Goal: Task Accomplishment & Management: Use online tool/utility

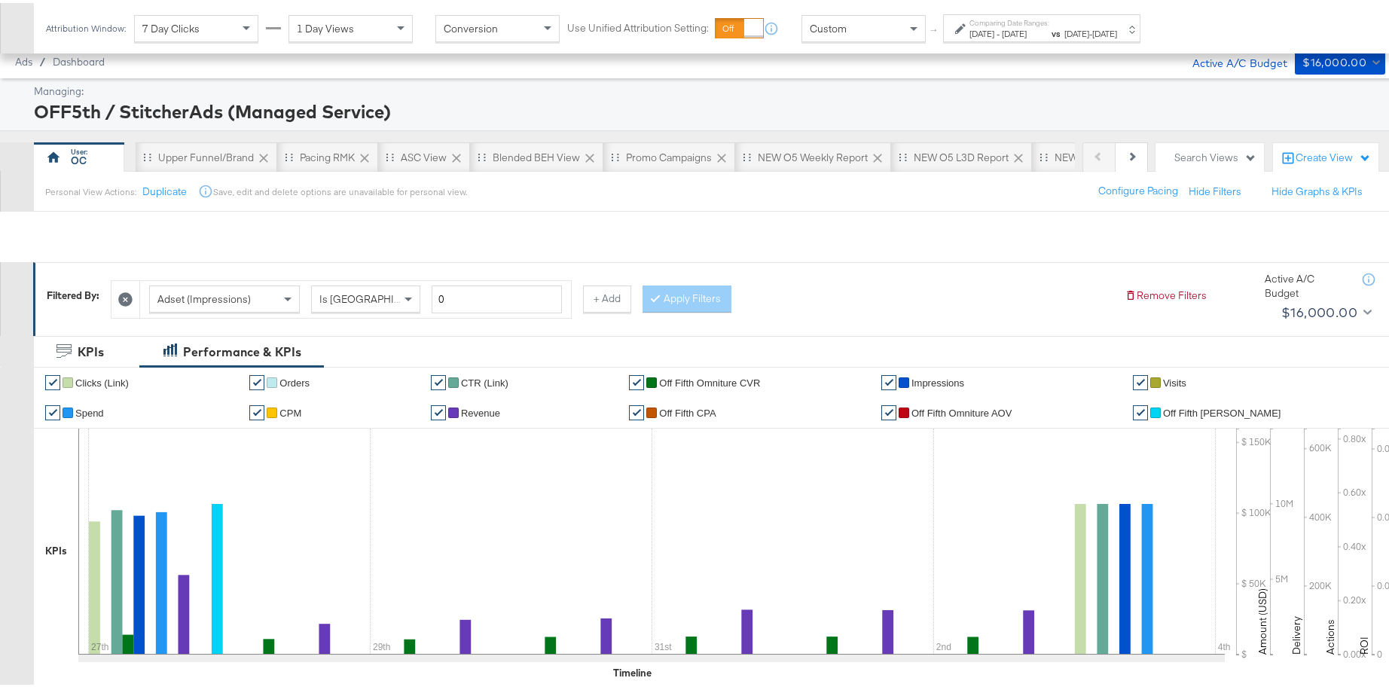
scroll to position [0, 307]
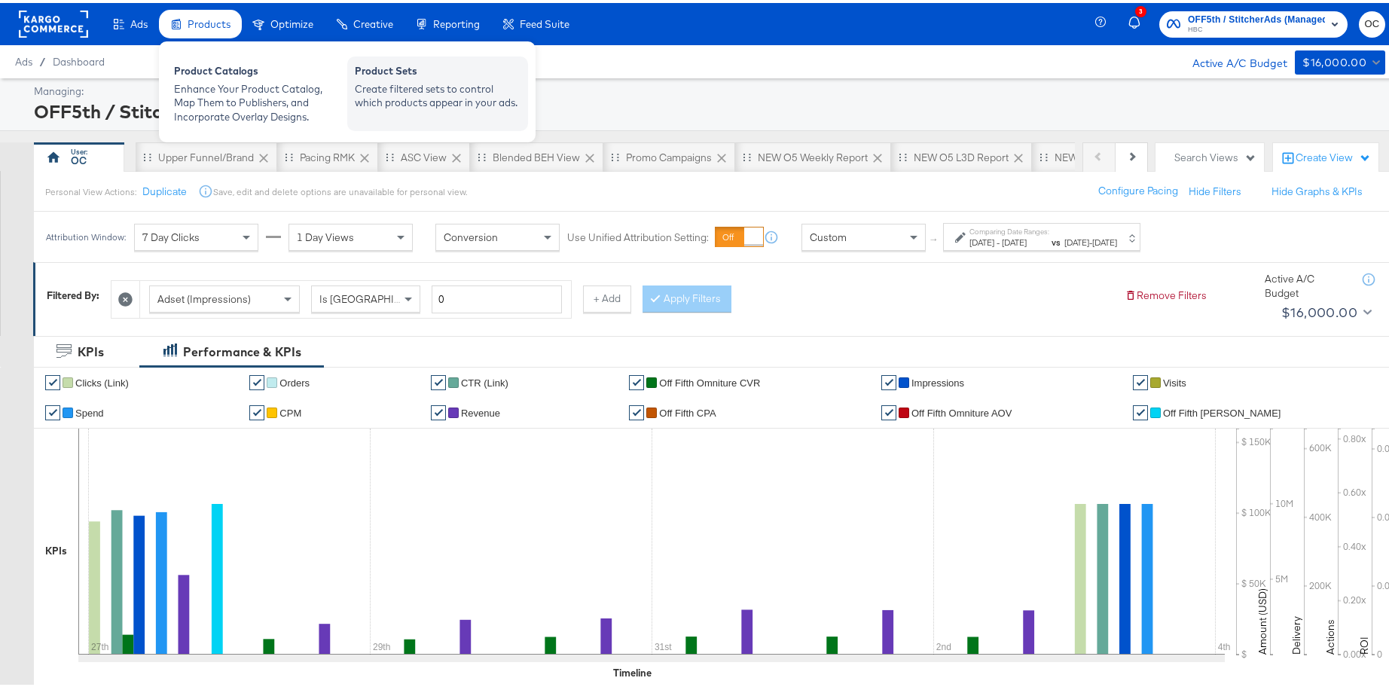
click at [392, 81] on div "Create filtered sets to control which products appear in your ads." at bounding box center [438, 93] width 166 height 28
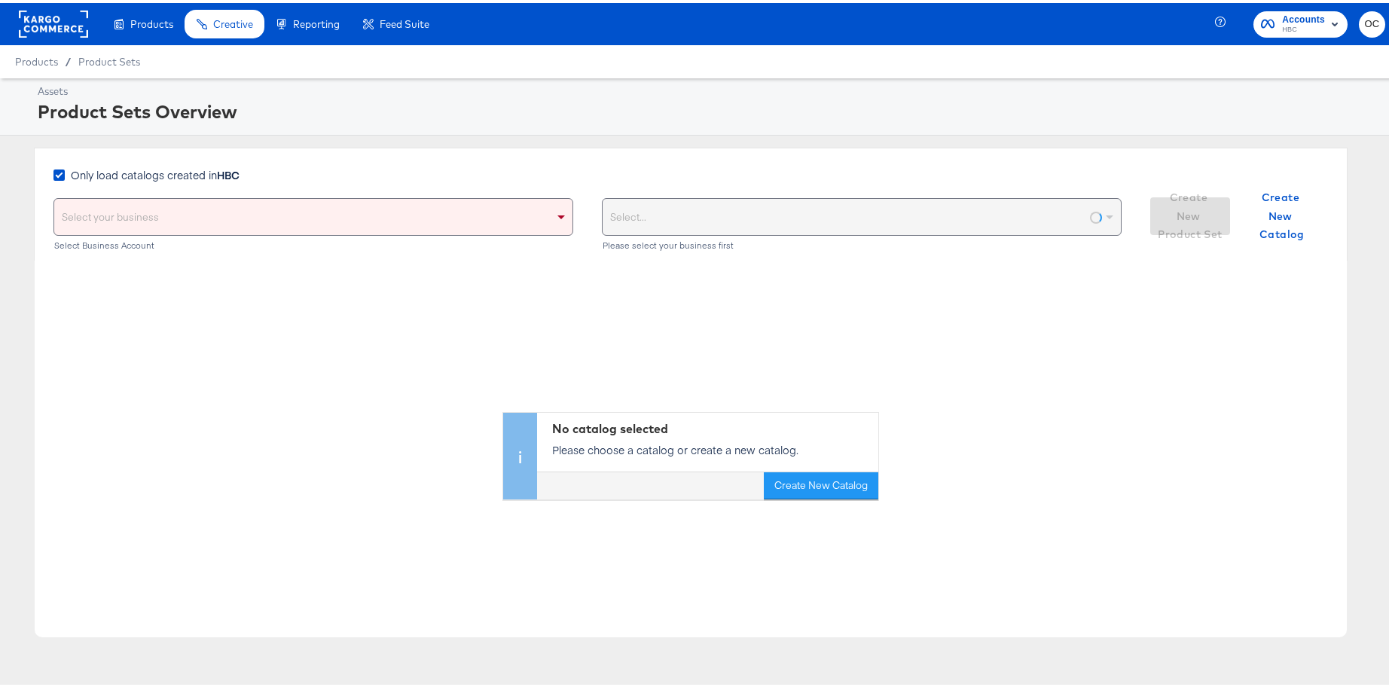
click at [227, 172] on strong "HBC" at bounding box center [228, 171] width 23 height 15
click at [0, 0] on input "Only load catalogs created in HBC" at bounding box center [0, 0] width 0 height 0
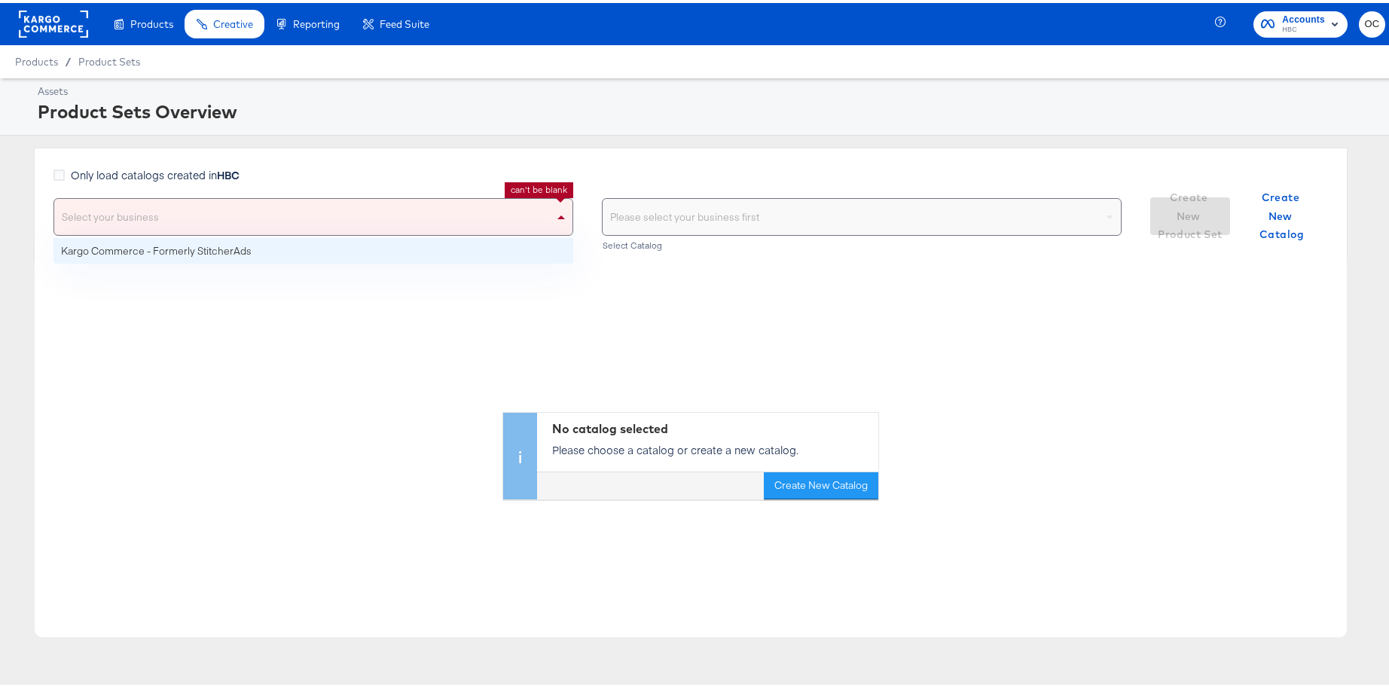
click at [282, 207] on div "Select your business" at bounding box center [313, 214] width 518 height 36
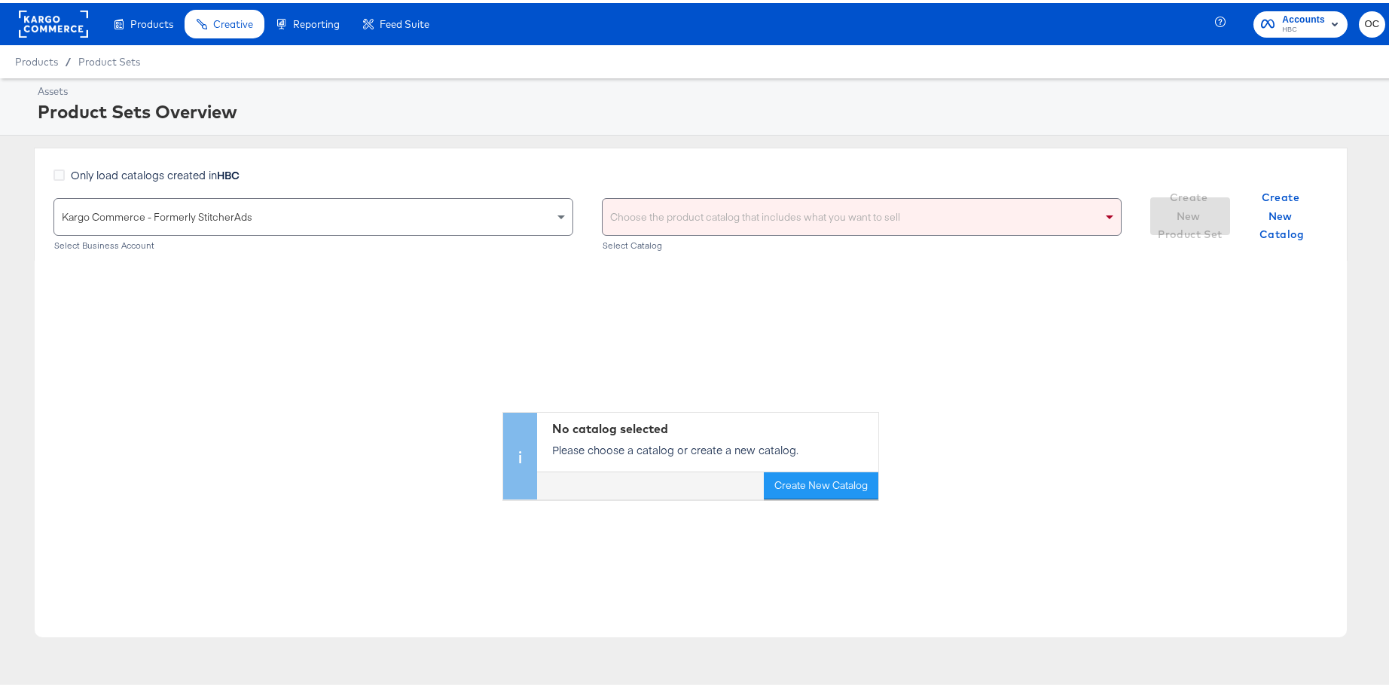
click at [754, 205] on div "Choose the product catalog that includes what you want to sell" at bounding box center [862, 214] width 518 height 36
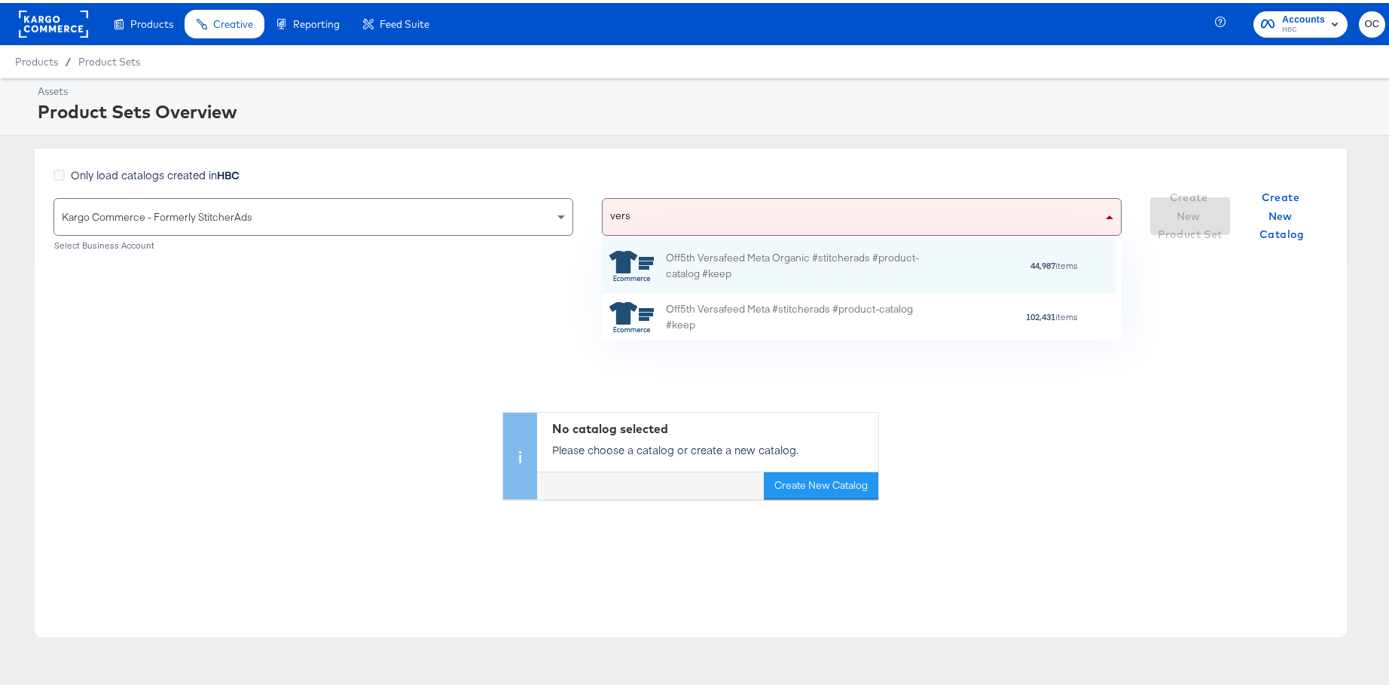
scroll to position [92, 502]
type input "versa"
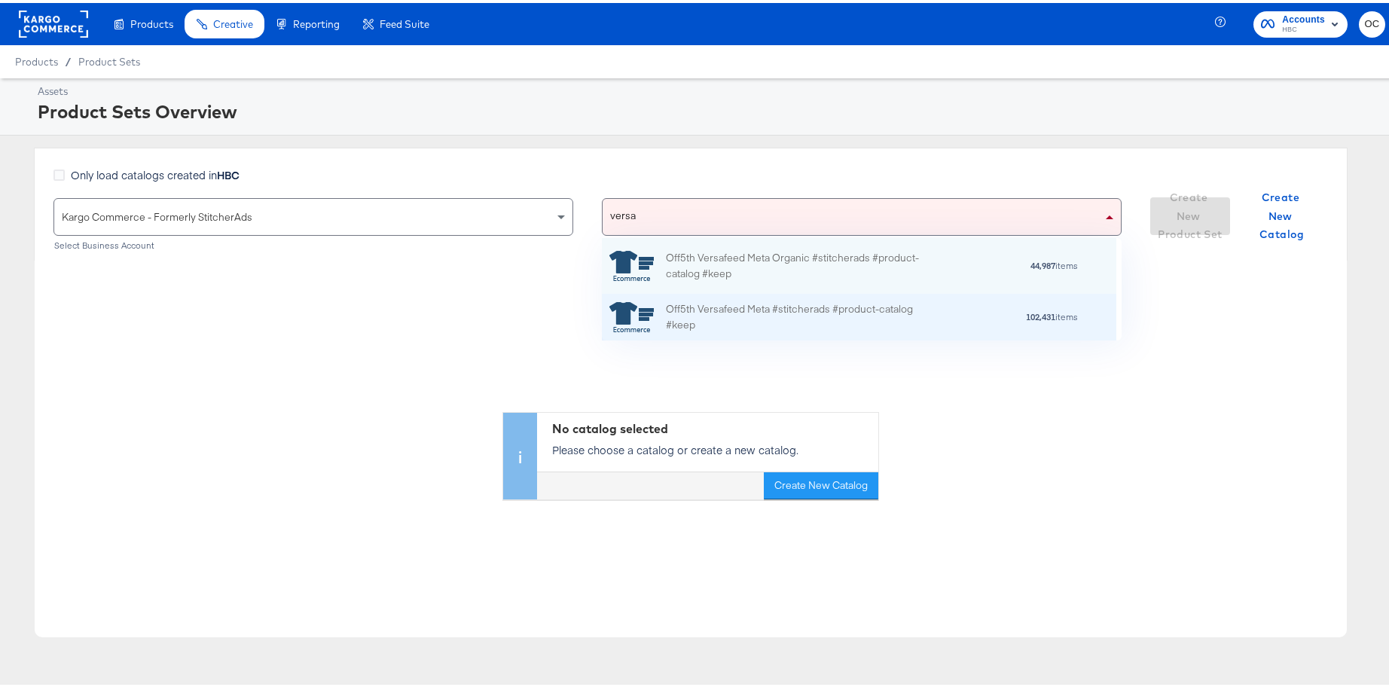
click at [817, 319] on div "Off5th Versafeed Meta #stitcherads #product-catalog #keep" at bounding box center [798, 314] width 264 height 32
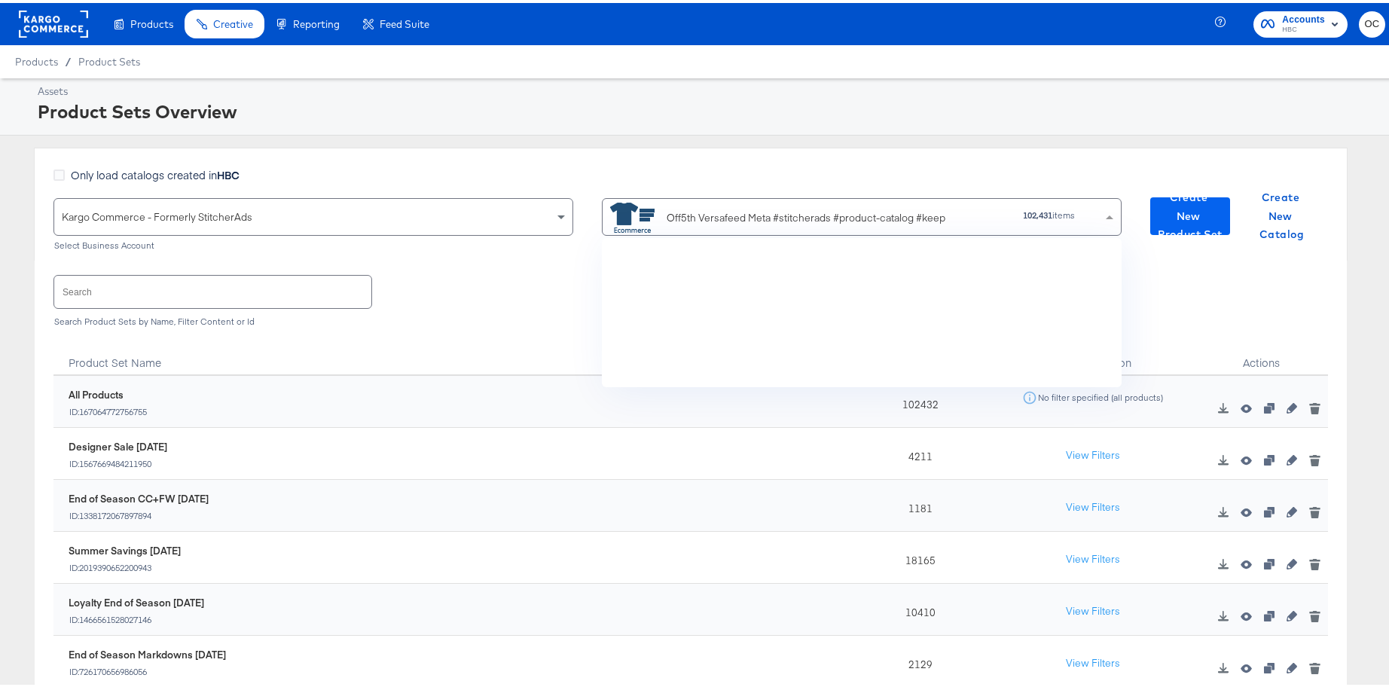
scroll to position [138, 502]
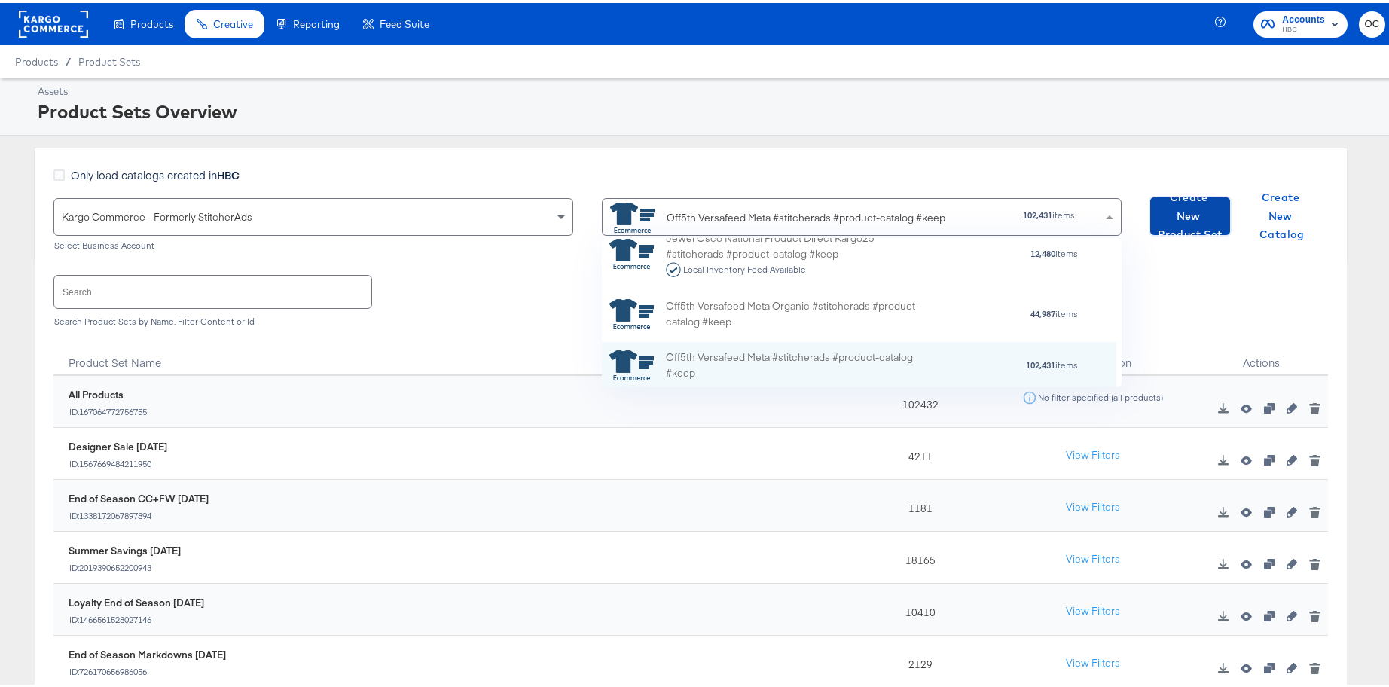
click at [1167, 210] on span "Create New Product Set" at bounding box center [1190, 213] width 68 height 56
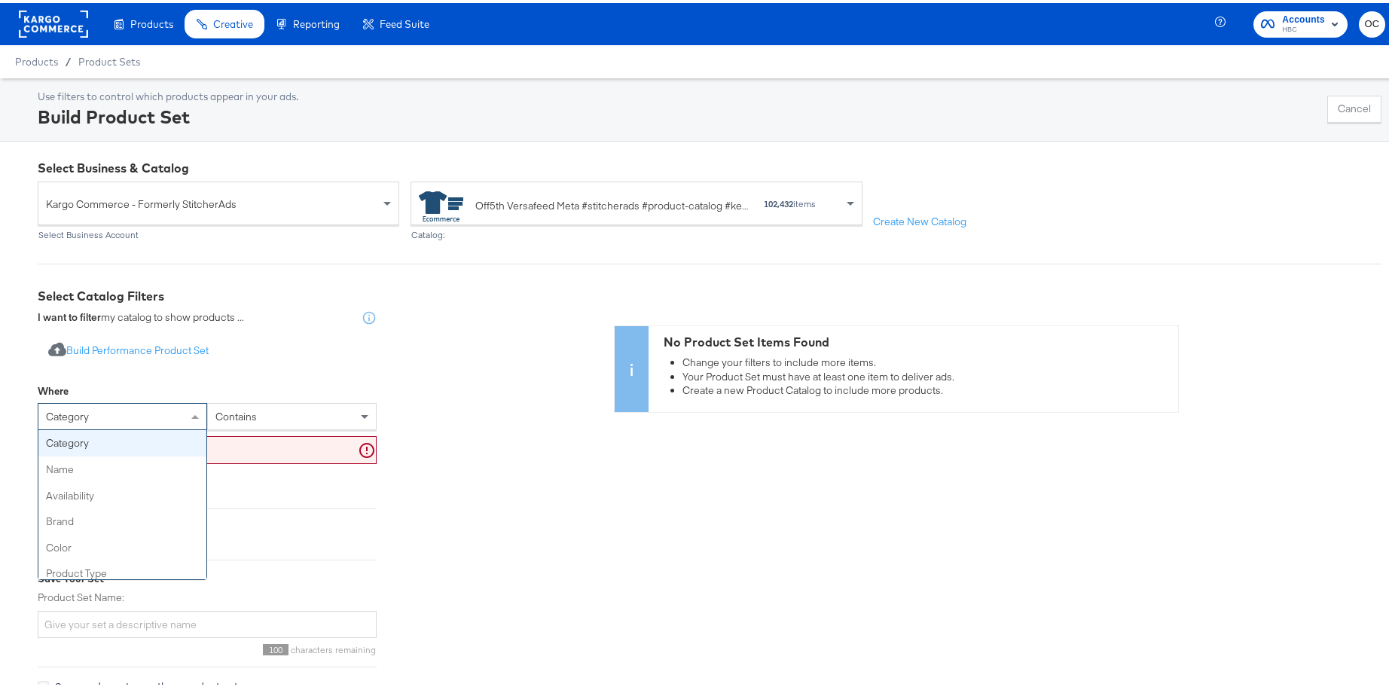
click at [188, 405] on span at bounding box center [197, 414] width 19 height 26
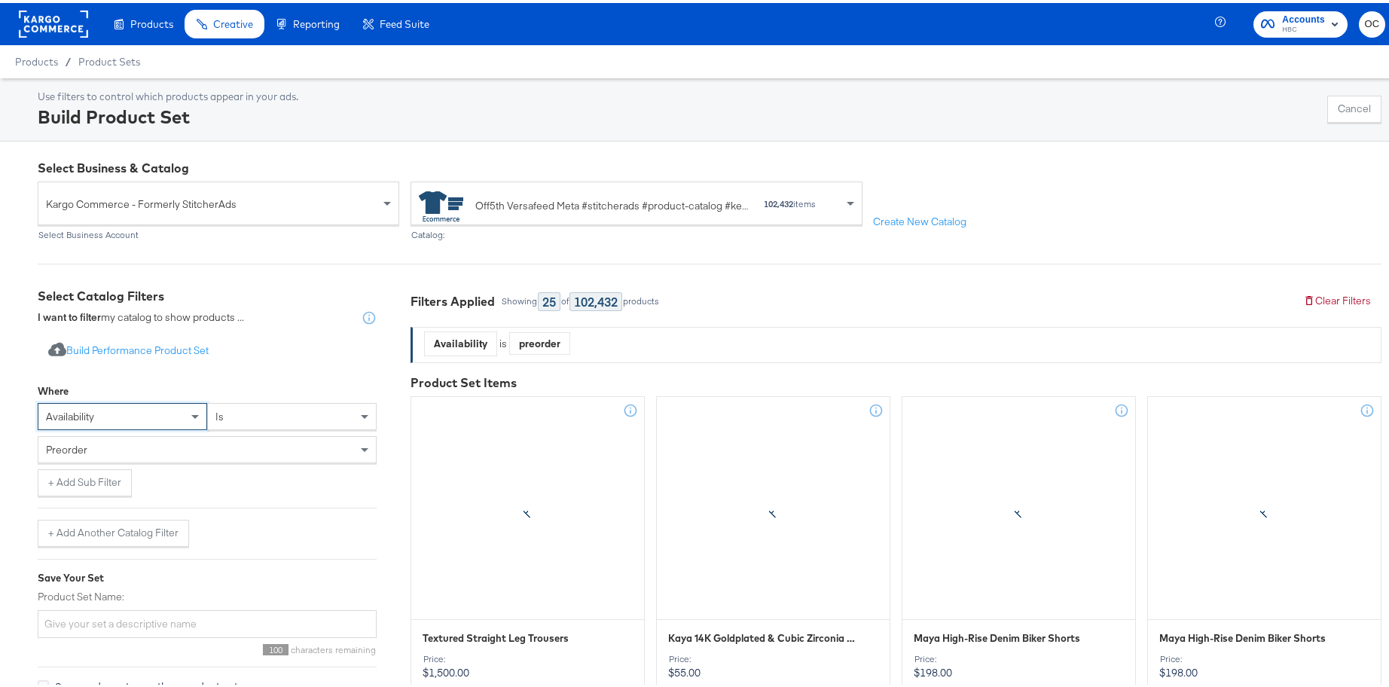
click at [193, 447] on div "preorder" at bounding box center [206, 447] width 337 height 26
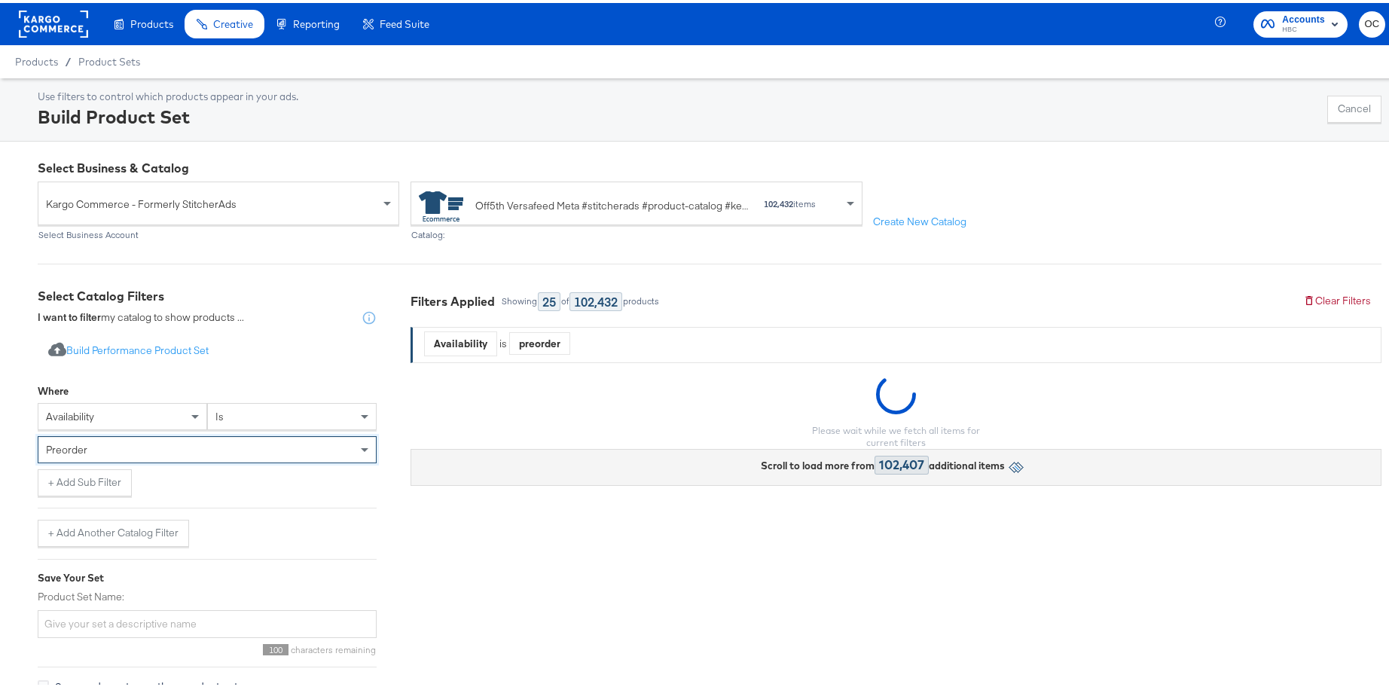
click at [160, 452] on div "preorder" at bounding box center [206, 447] width 337 height 26
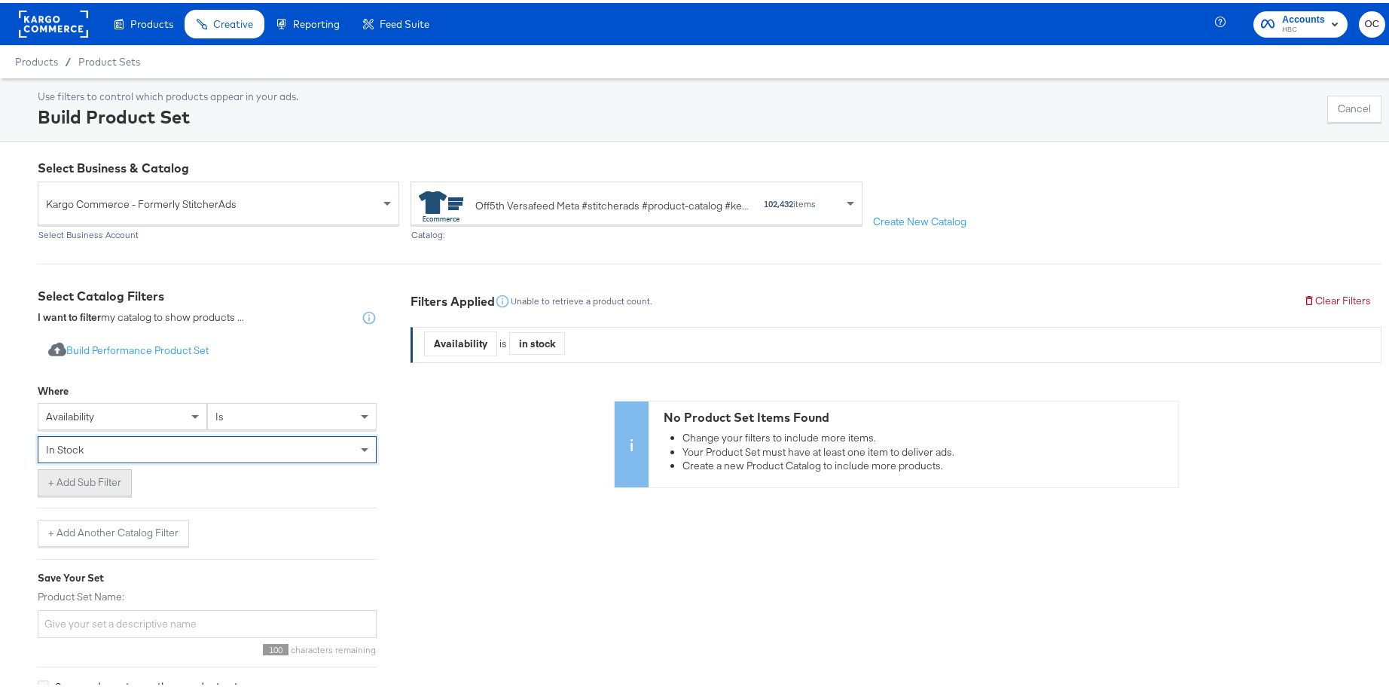
click at [81, 488] on button "+ Add Sub Filter" at bounding box center [85, 479] width 94 height 27
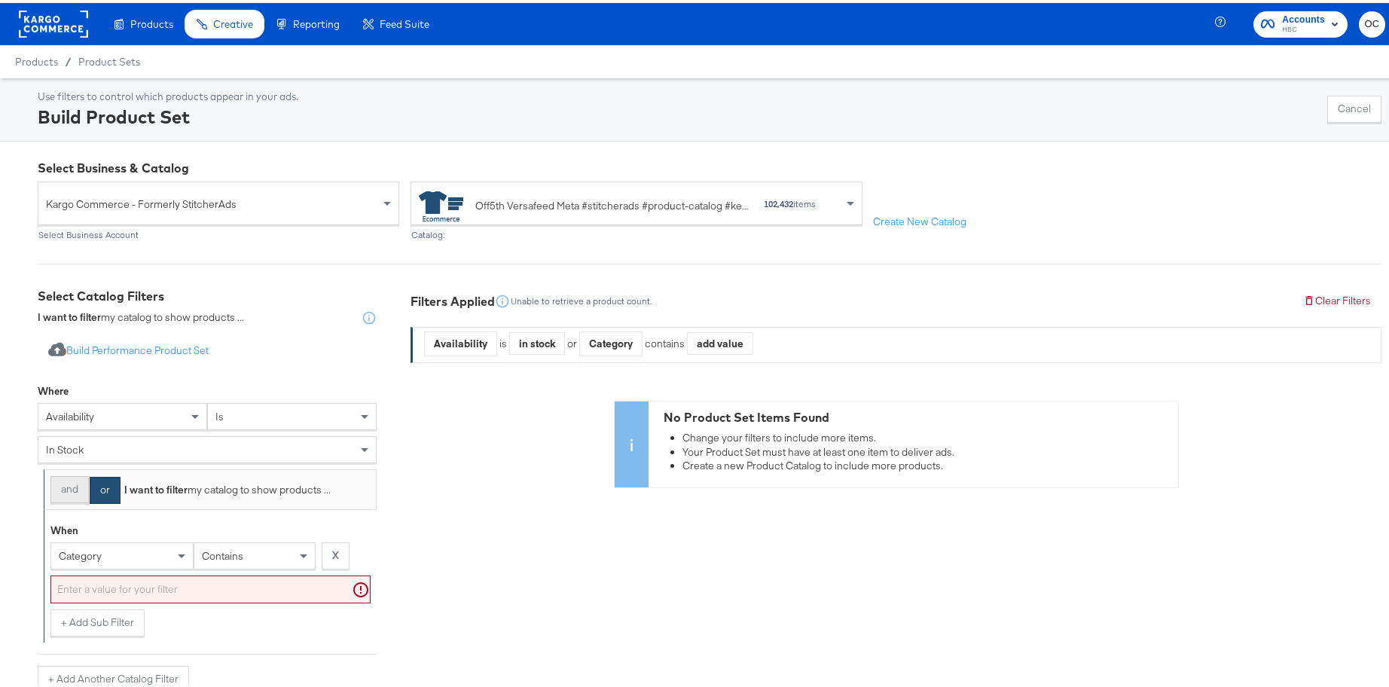
click at [60, 493] on button "and" at bounding box center [69, 486] width 38 height 27
click at [112, 551] on div "category" at bounding box center [121, 552] width 143 height 27
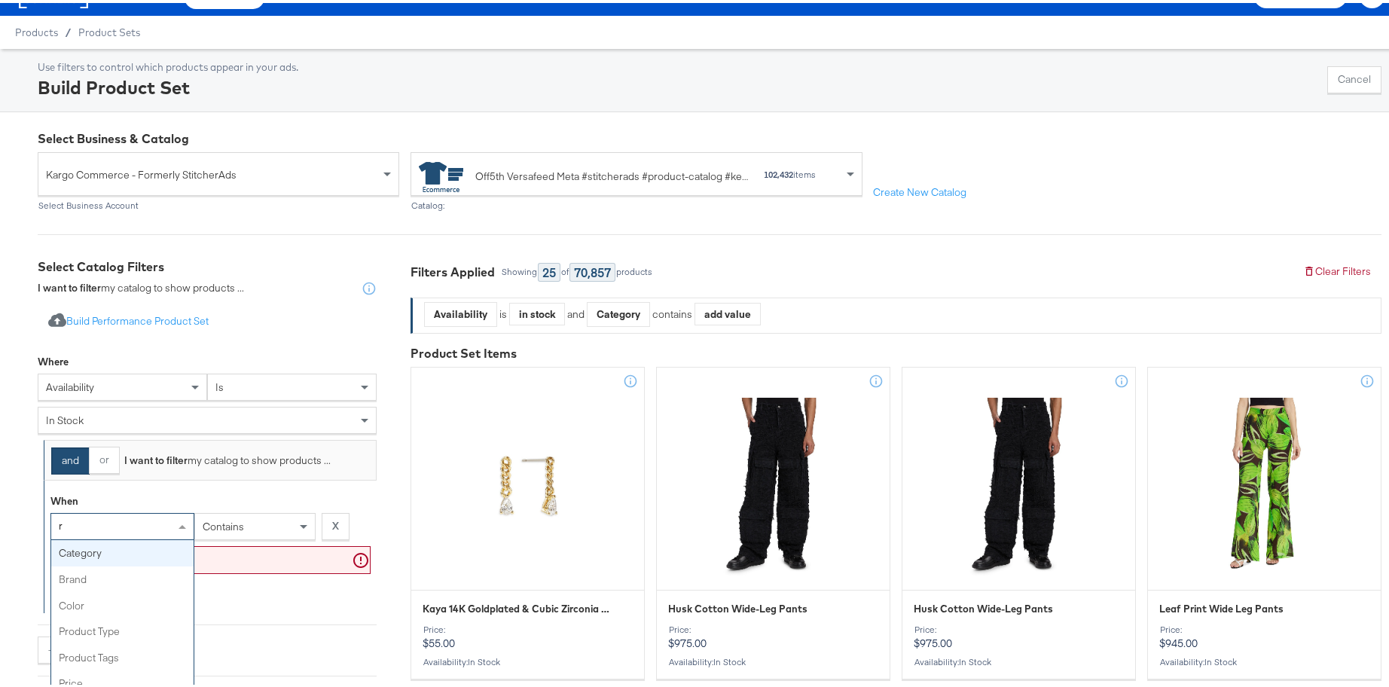
type input "re"
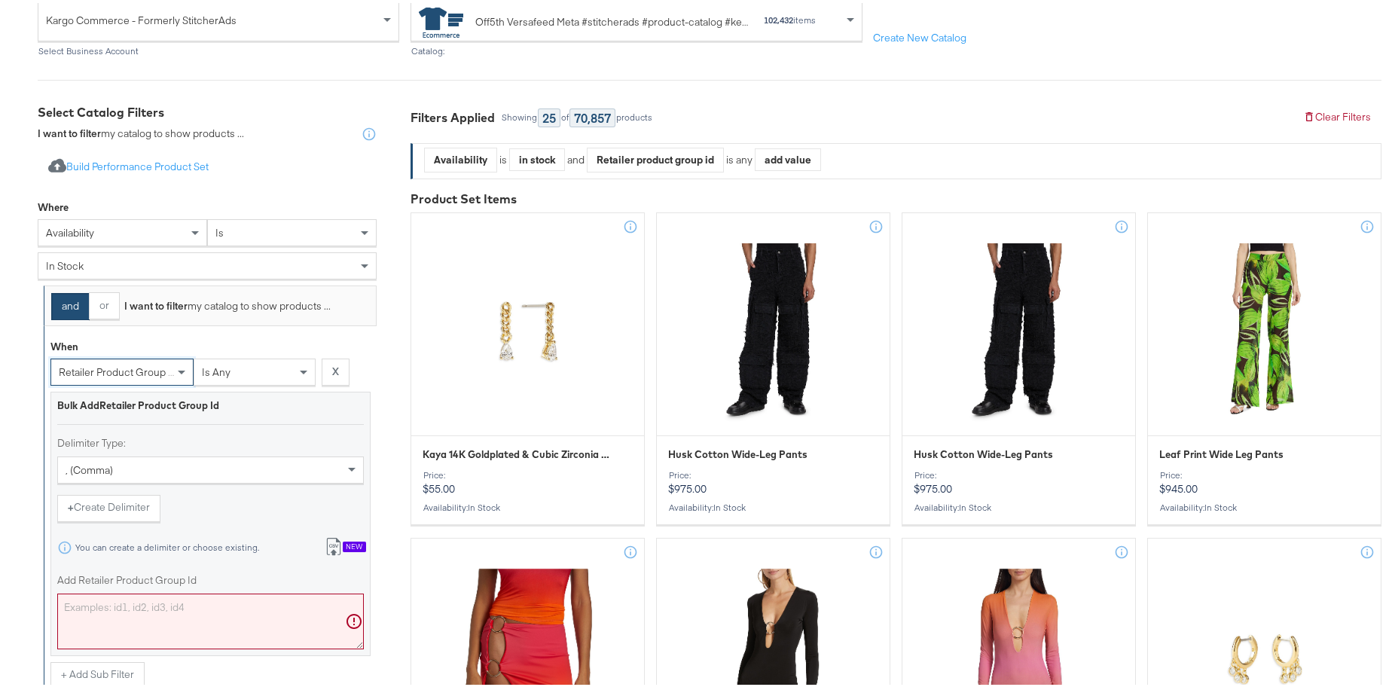
scroll to position [237, 0]
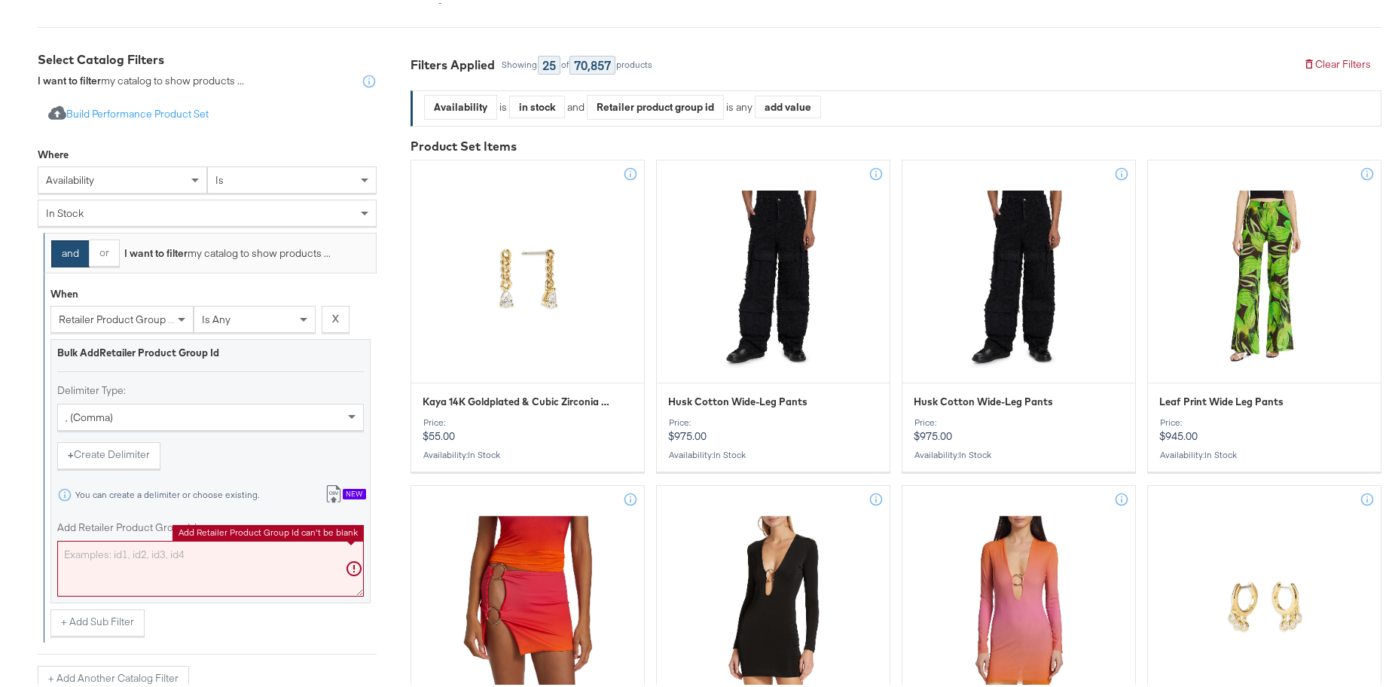
click at [162, 543] on textarea "Add Retailer Product Group Id" at bounding box center [210, 566] width 307 height 56
paste textarea "0400022986806,0400023026080,0400018402225,0400022903209,0400022361320,040002243…"
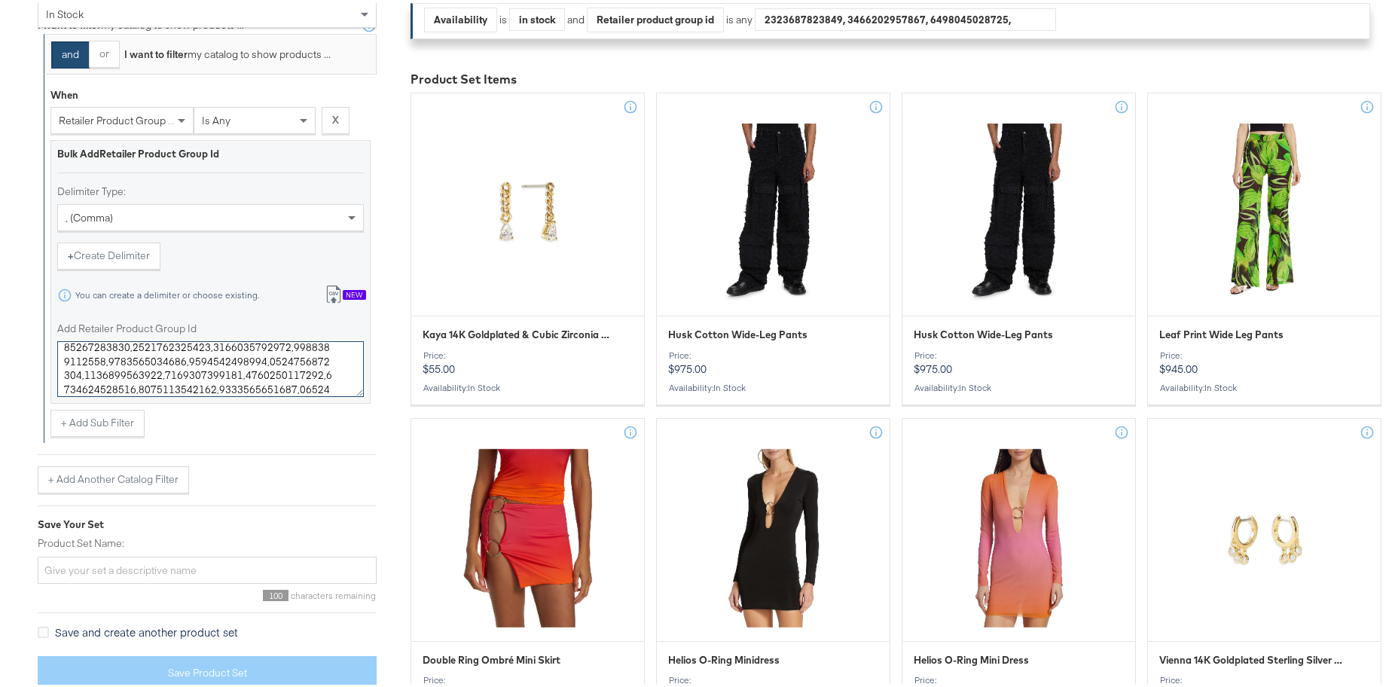
scroll to position [442, 0]
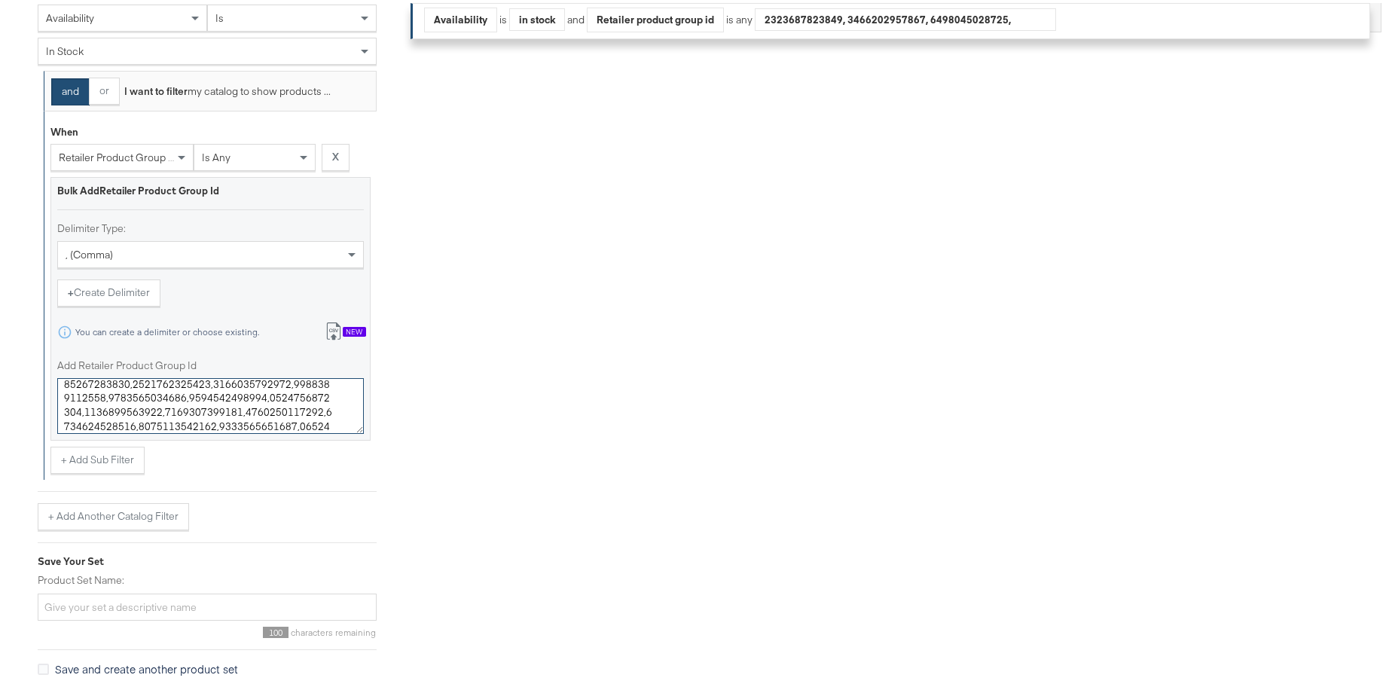
type textarea "0400022986806,0400023026080,0400018402225,0400022903209,0400022361320,040002243…"
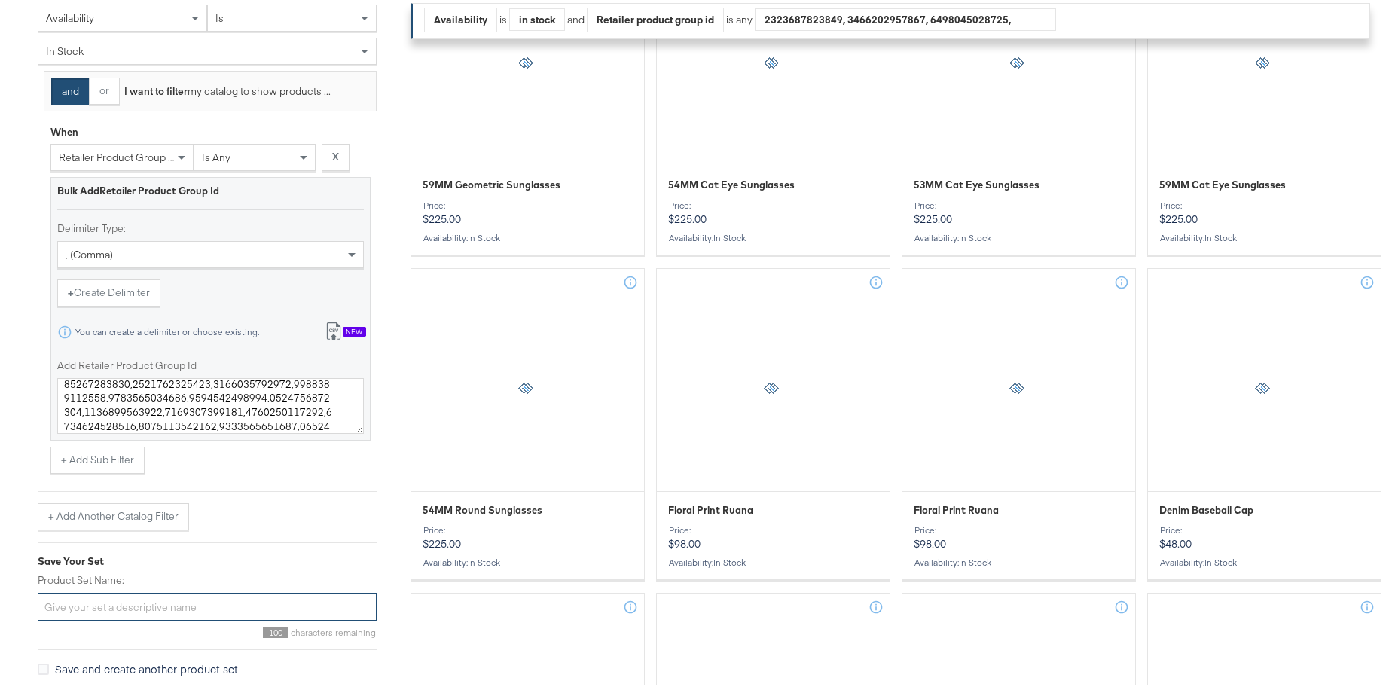
click at [185, 593] on input "Product Set Name:" at bounding box center [207, 604] width 339 height 28
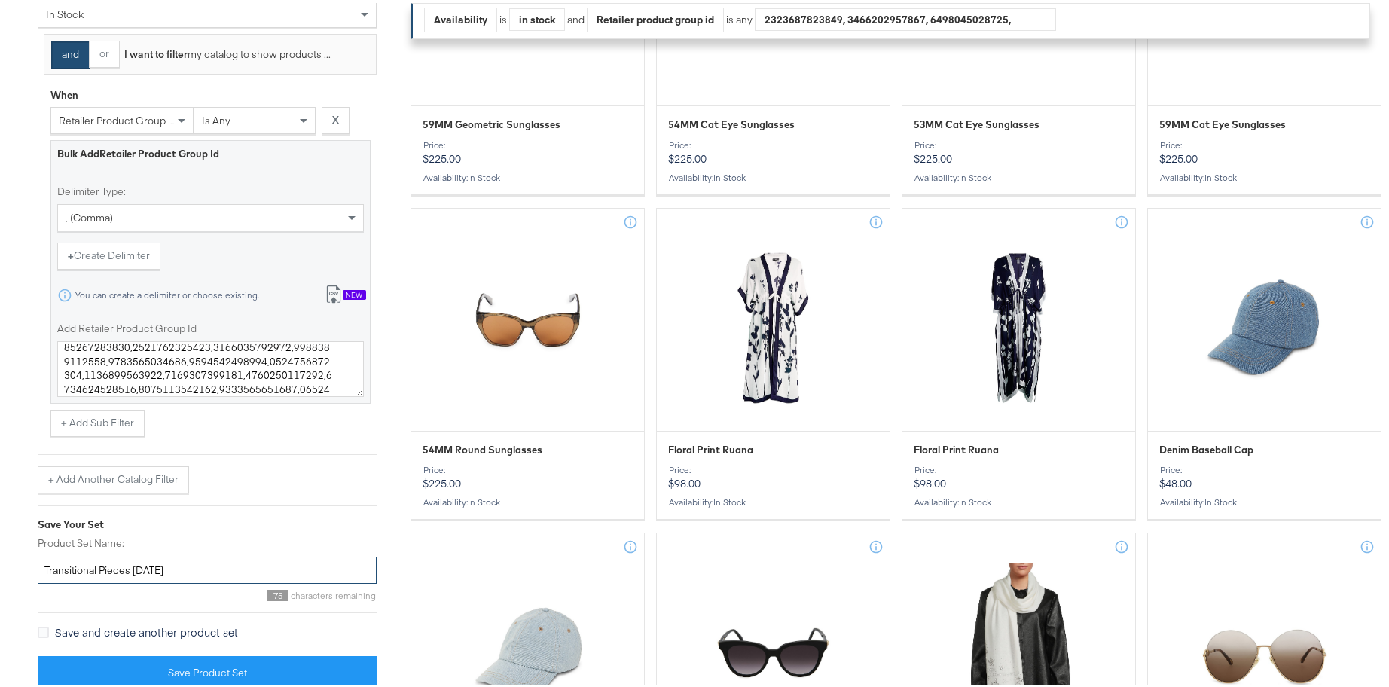
scroll to position [694, 0]
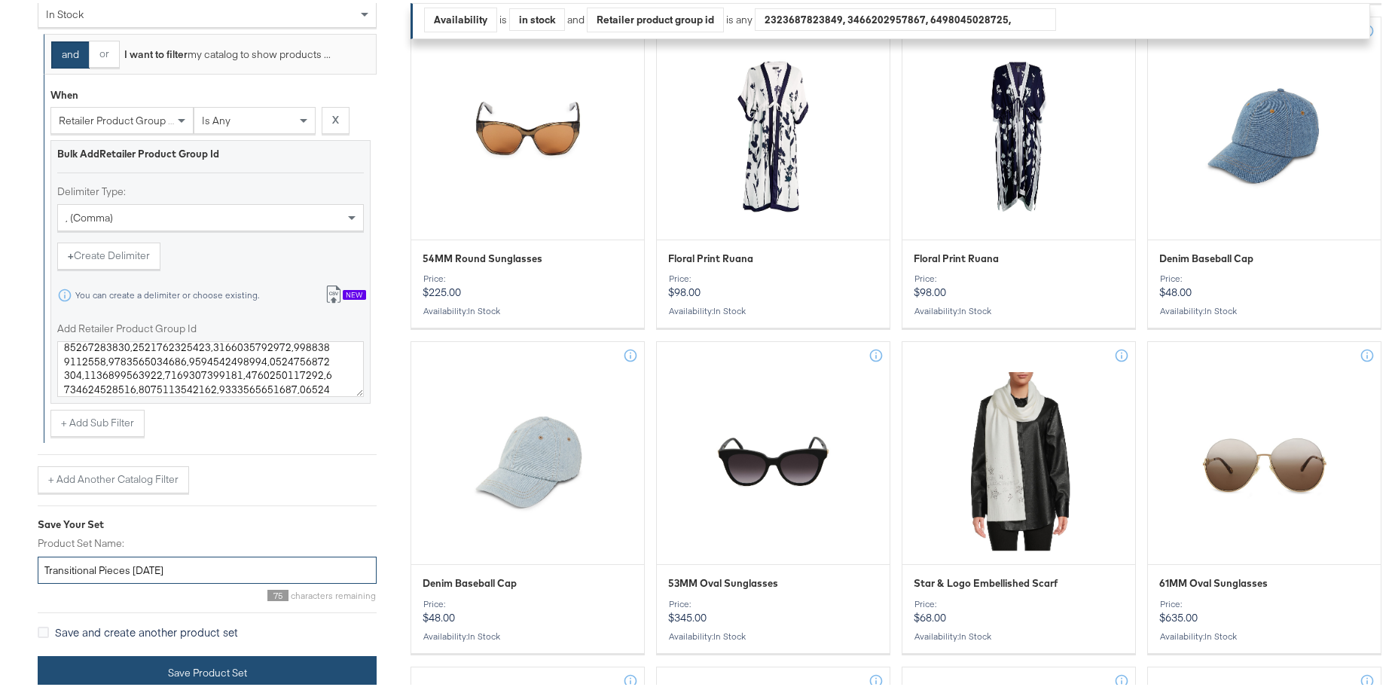
type input "Transitional Pieces [DATE]"
click at [204, 667] on button "Save Product Set" at bounding box center [207, 670] width 339 height 34
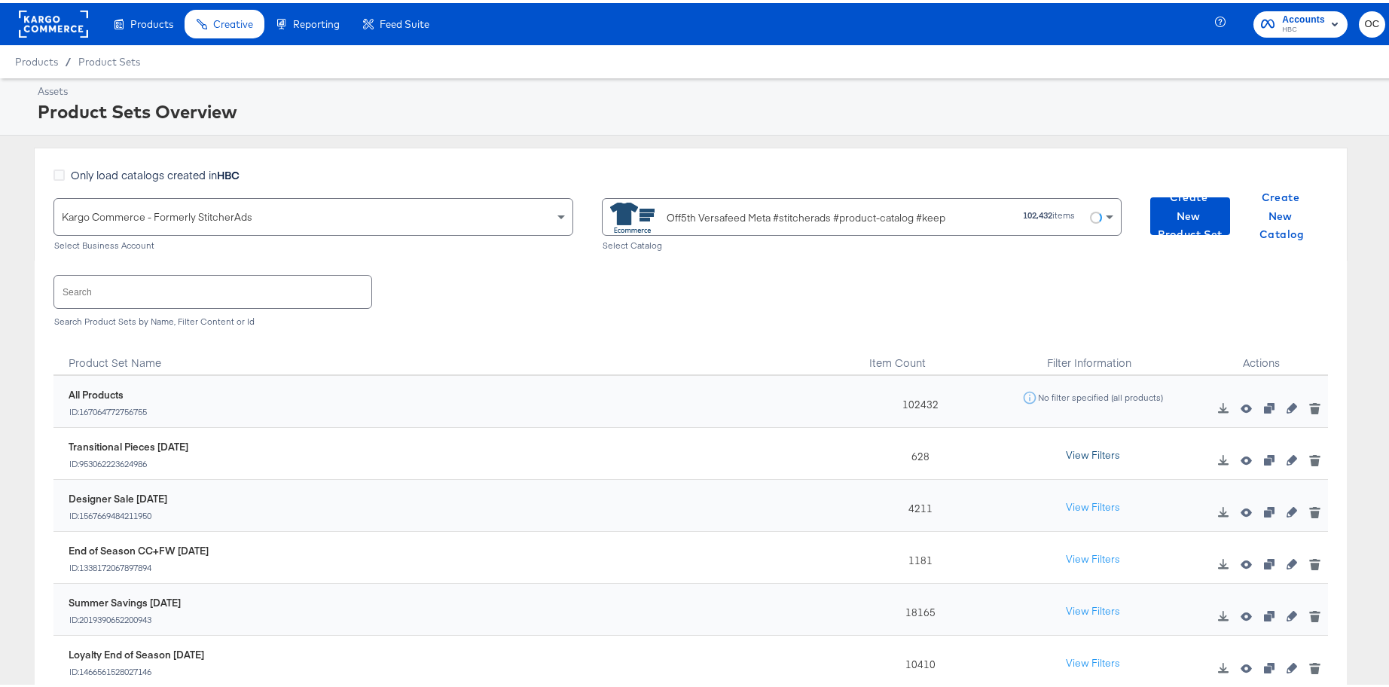
click at [1055, 460] on button "View Filters" at bounding box center [1092, 452] width 75 height 27
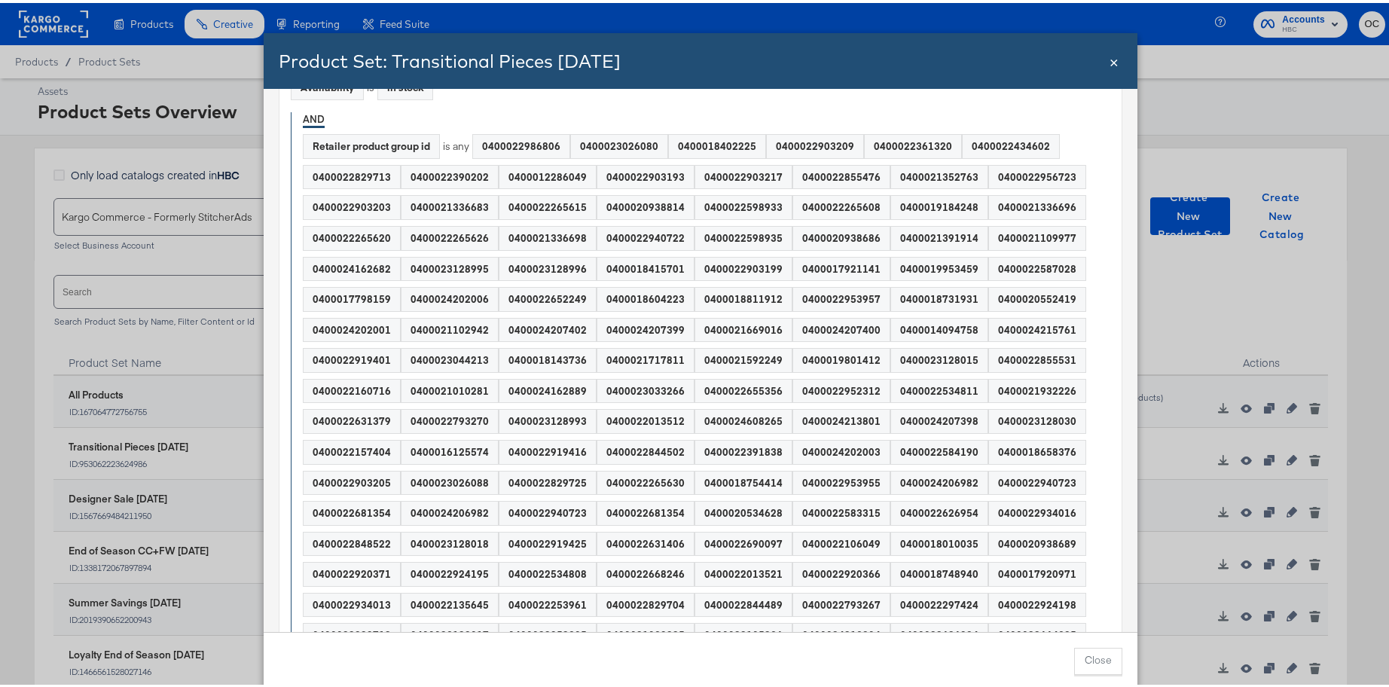
scroll to position [109, 0]
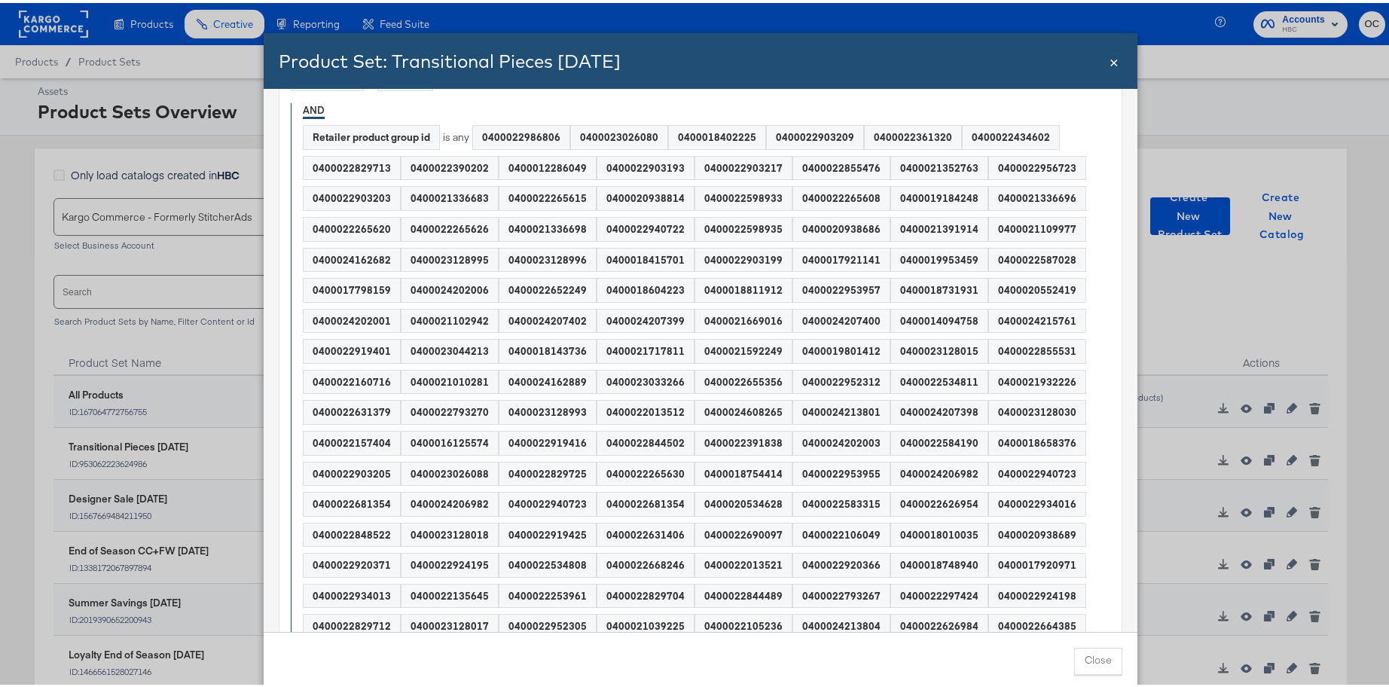
click at [1110, 62] on span "×" at bounding box center [1114, 57] width 9 height 20
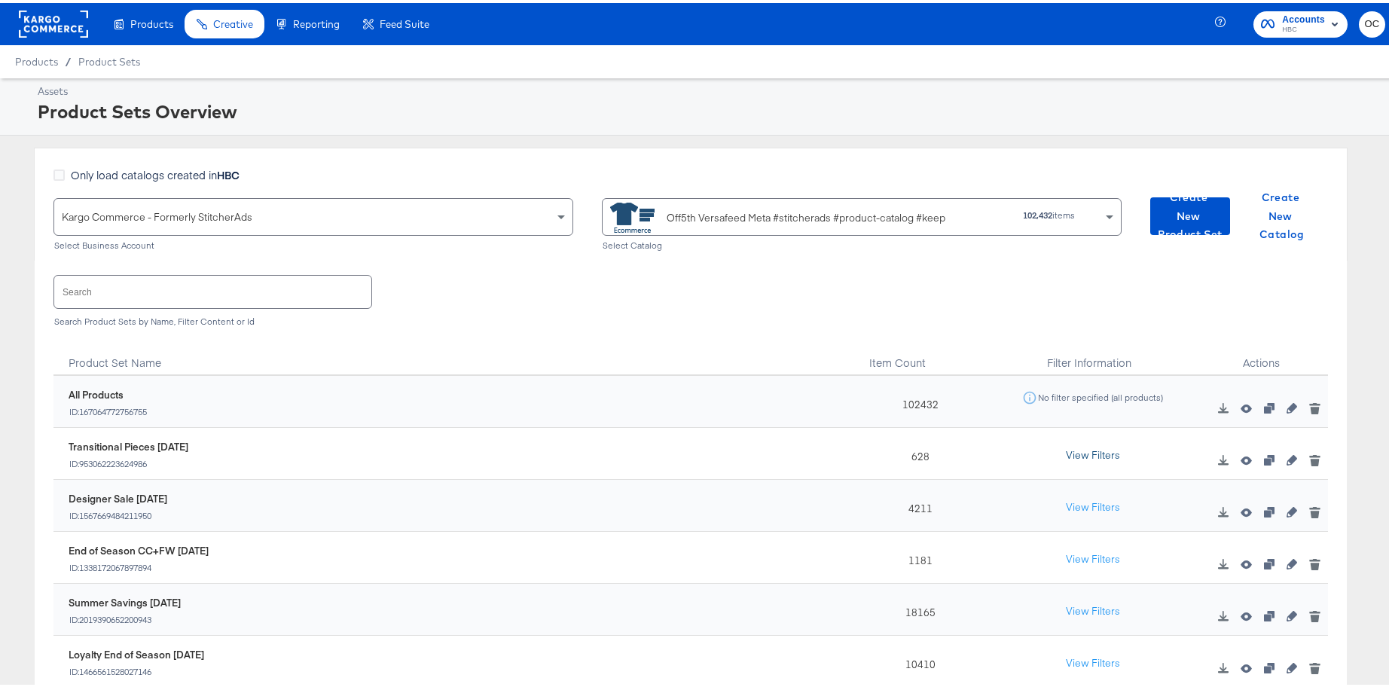
scroll to position [27, 0]
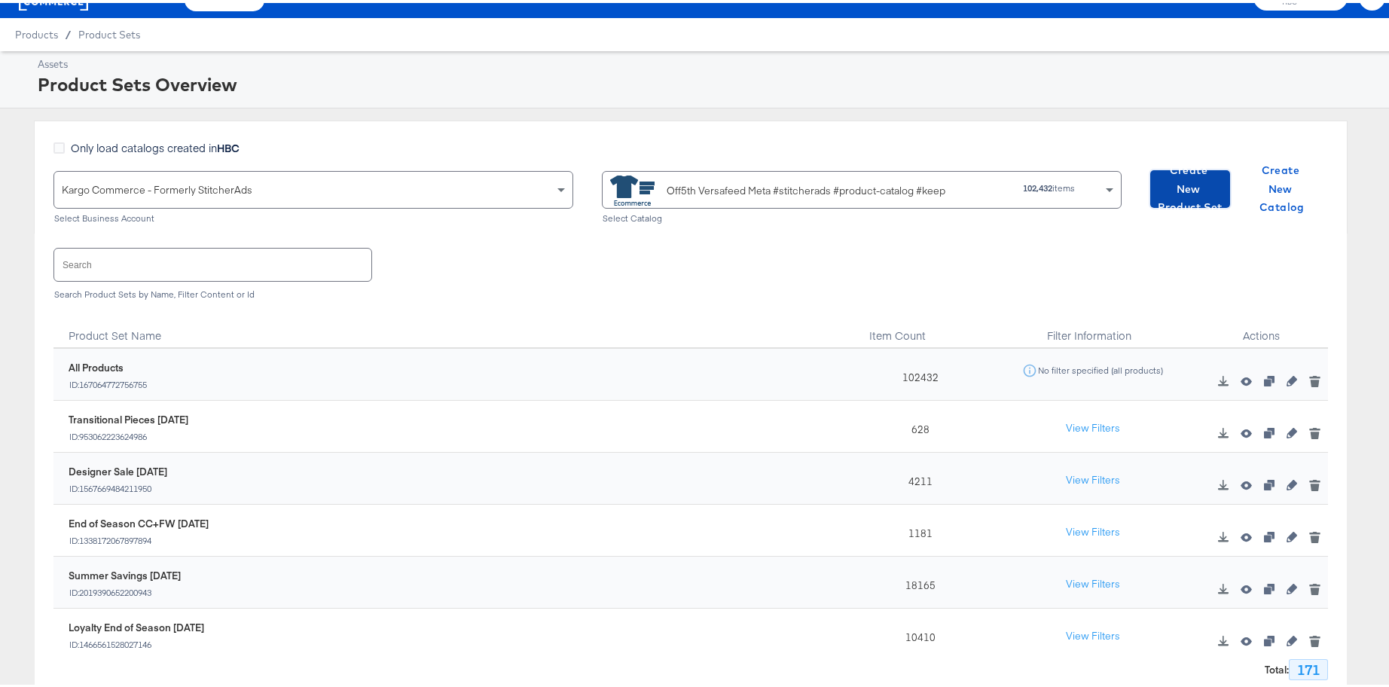
click at [1185, 194] on span "Create New Product Set" at bounding box center [1190, 186] width 68 height 56
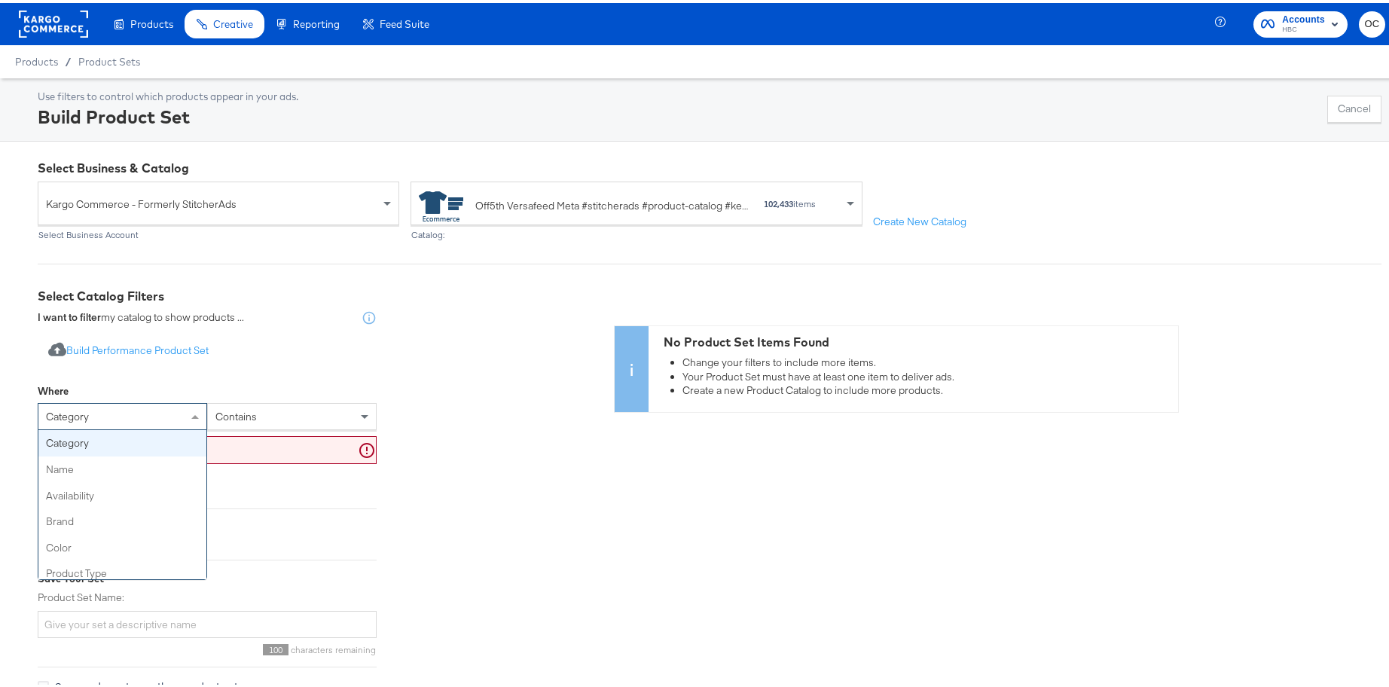
click at [124, 420] on div "category" at bounding box center [122, 414] width 168 height 26
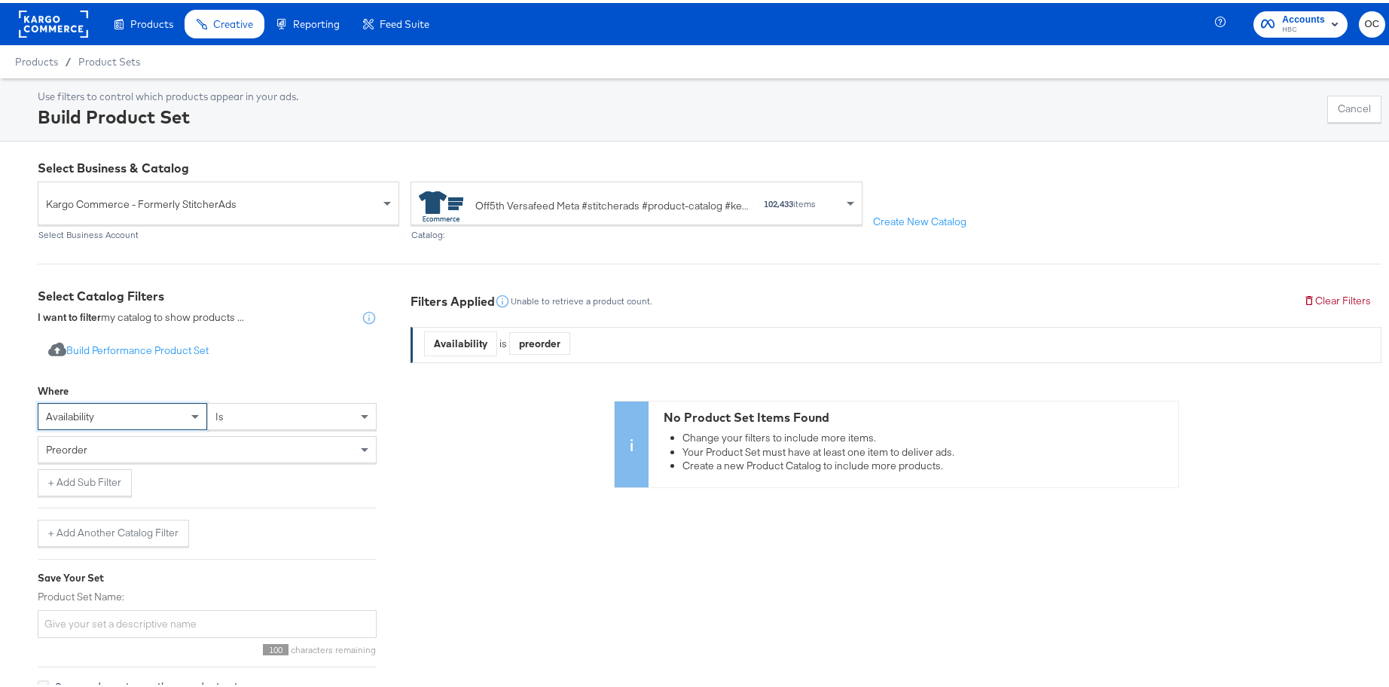
click at [179, 453] on div "preorder" at bounding box center [206, 447] width 337 height 26
click at [80, 478] on button "+ Add Sub Filter" at bounding box center [85, 479] width 94 height 27
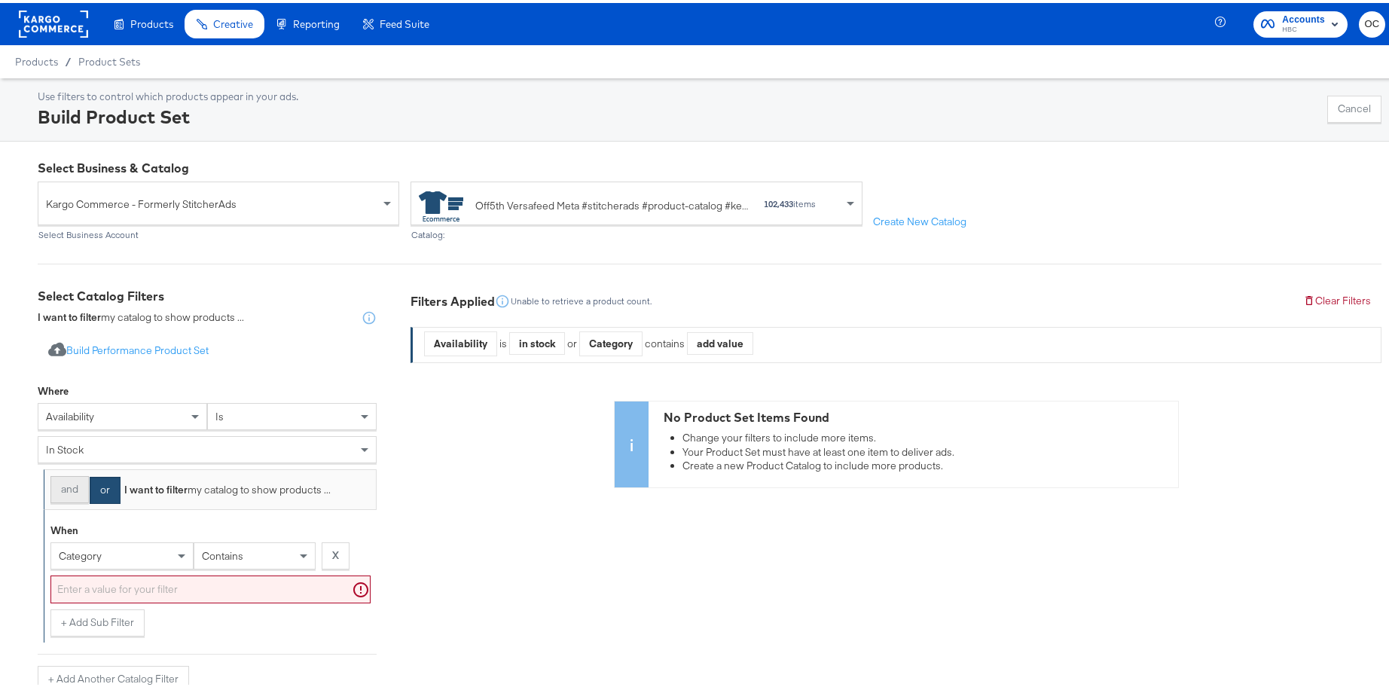
click at [62, 495] on button "and" at bounding box center [69, 486] width 38 height 27
click at [110, 544] on div "category" at bounding box center [121, 552] width 143 height 27
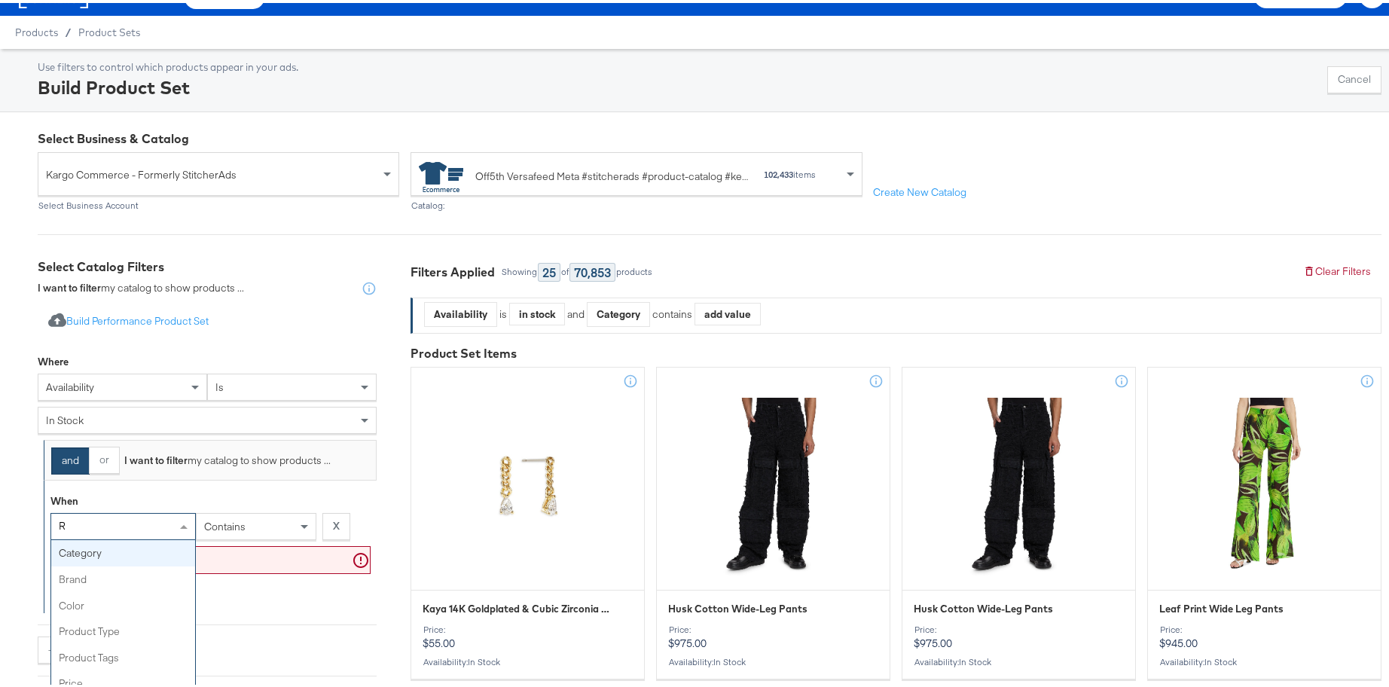
type input "RE"
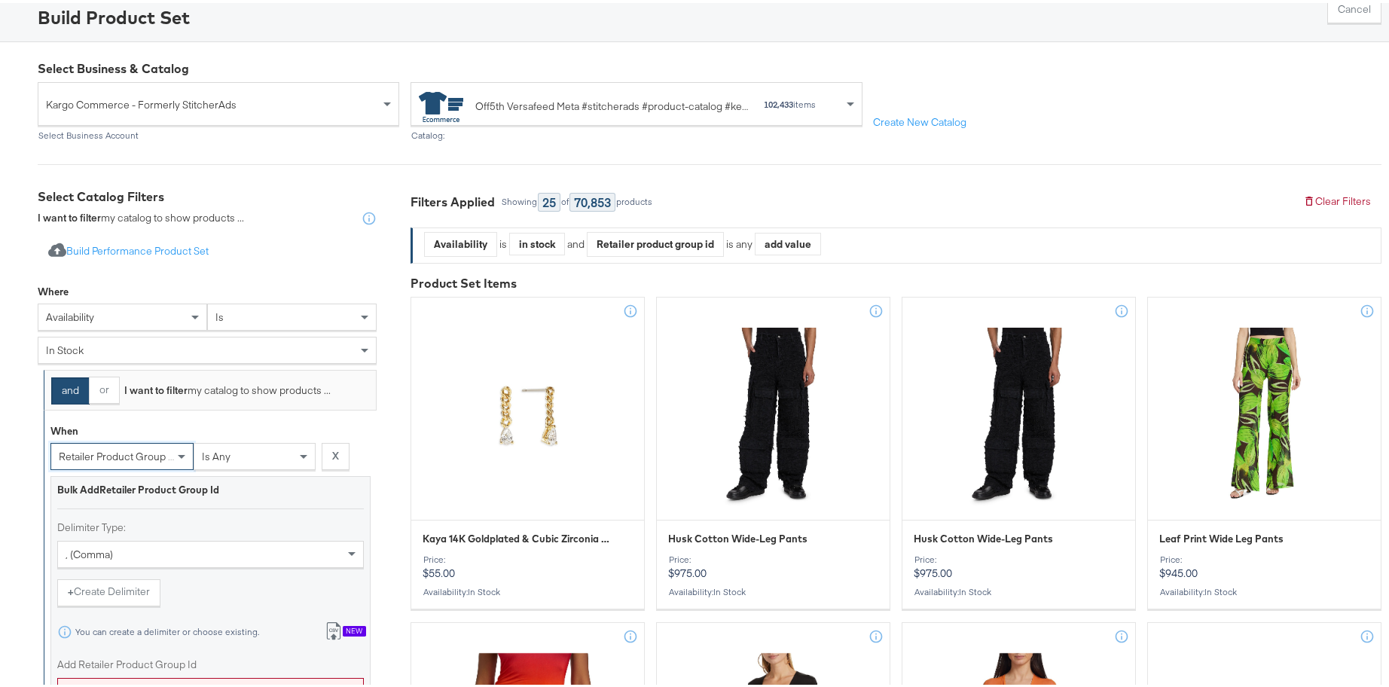
scroll to position [303, 0]
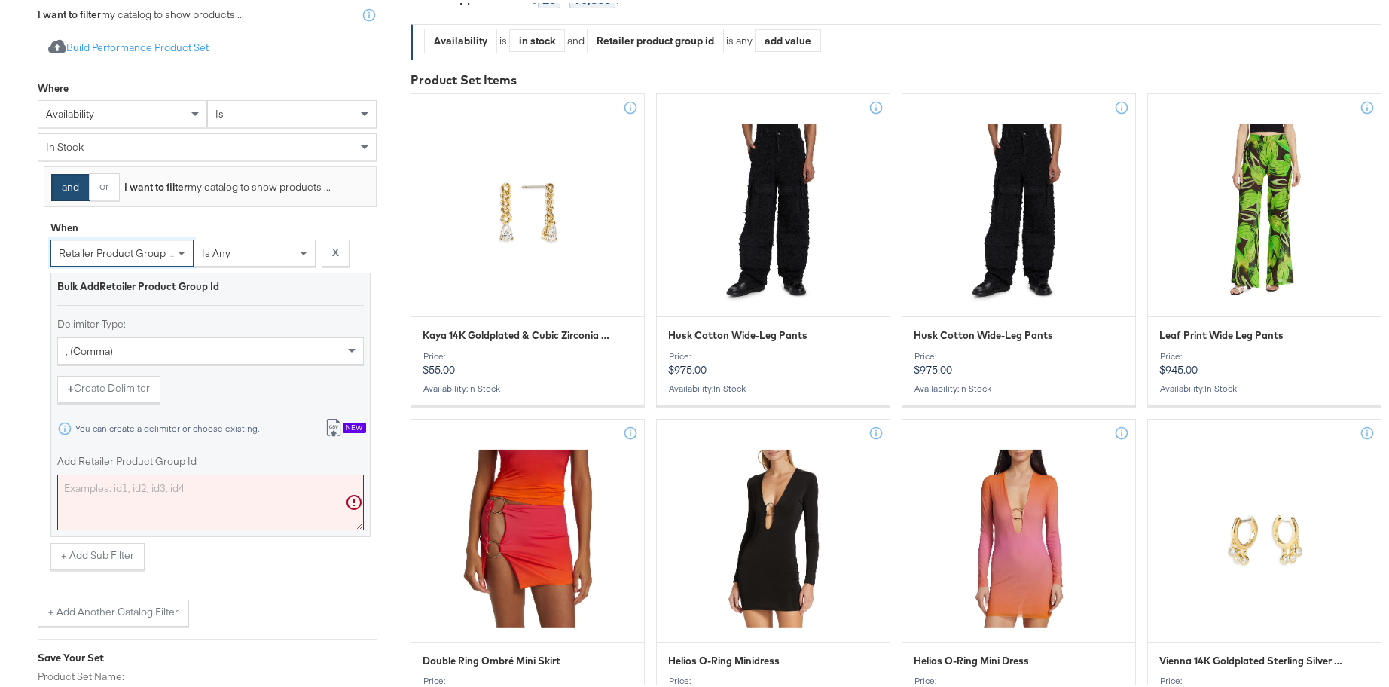
drag, startPoint x: 169, startPoint y: 509, endPoint x: 172, endPoint y: 501, distance: 8.8
click at [168, 509] on textarea "Add Retailer Product Group Id" at bounding box center [210, 500] width 307 height 56
click at [172, 501] on textarea "Add Retailer Product Group Id" at bounding box center [210, 500] width 307 height 56
paste textarea "0400022992752,0400024239613,0400016204526,0400022544208,0400022922030,040002422…"
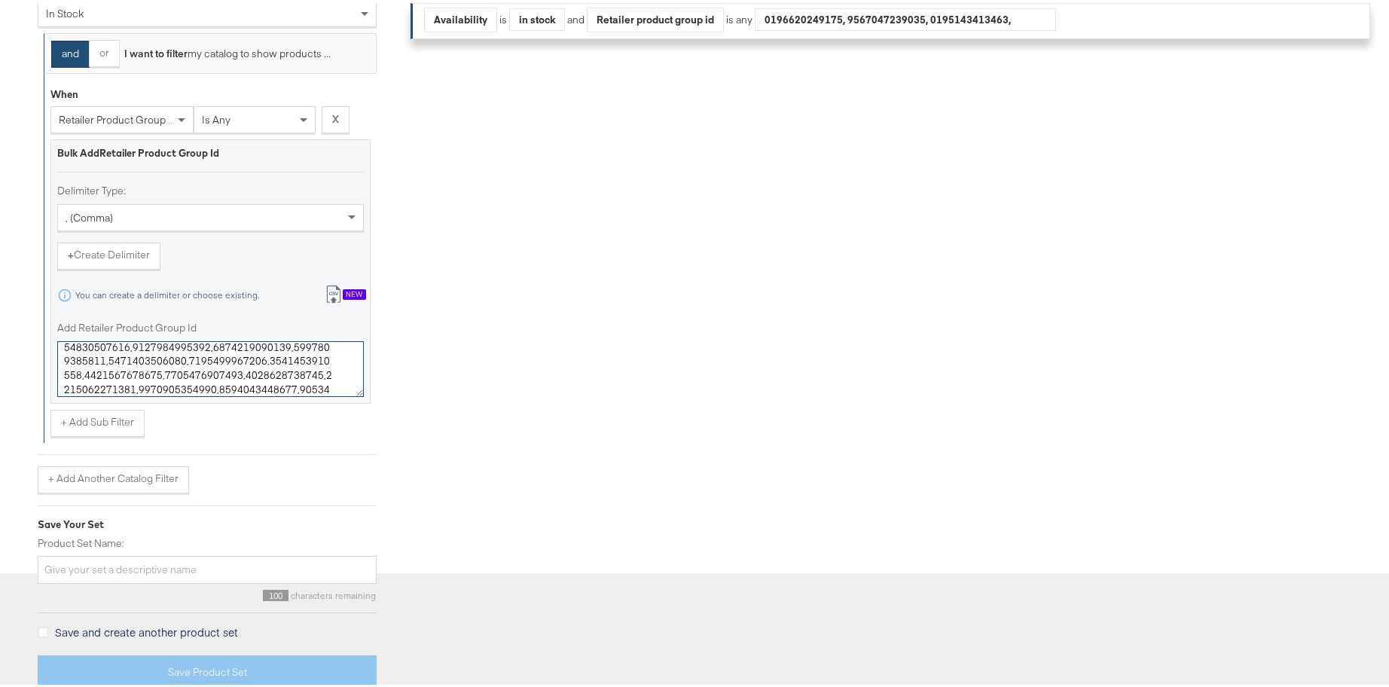
scroll to position [442, 0]
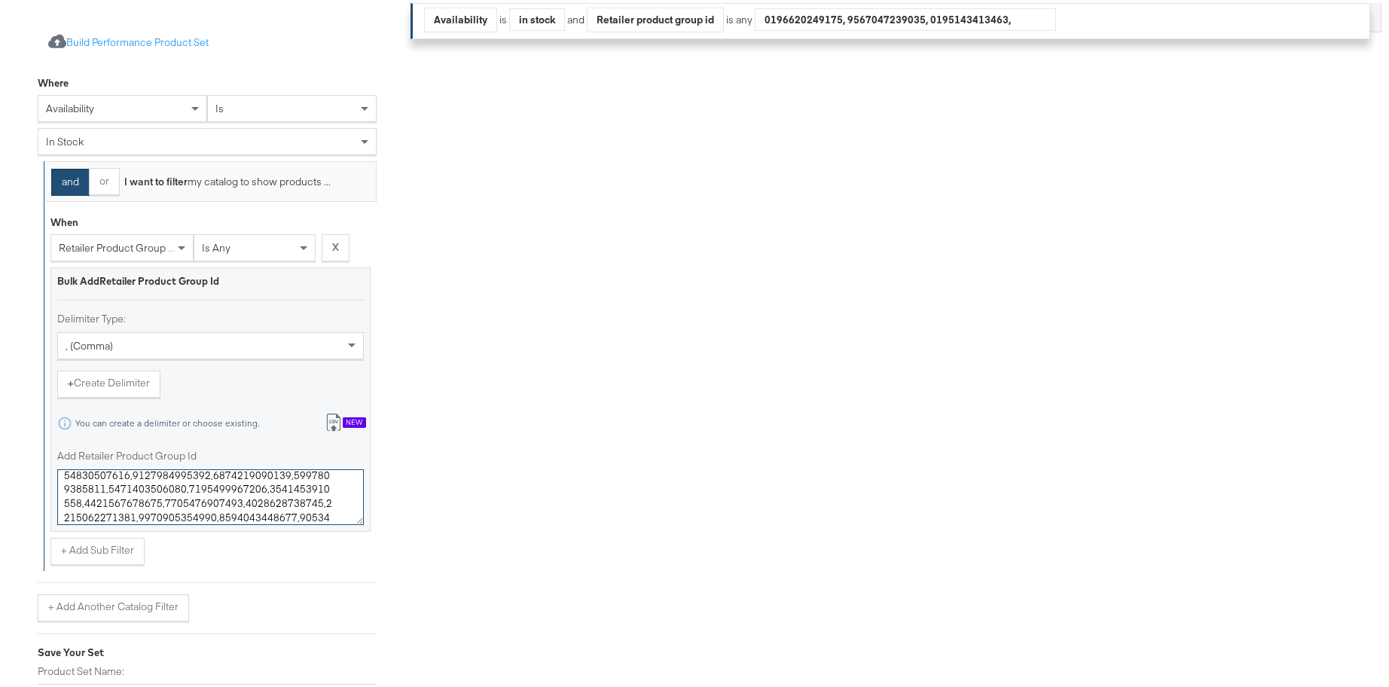
type textarea "0400022992752,0400024239613,0400016204526,0400022544208,0400022922030,040002422…"
click at [194, 571] on div "and or I want to filter my catalog to show products ... When retailer product g…" at bounding box center [207, 388] width 339 height 460
click at [196, 566] on div "When retailer product group id is any X Bulk Add Retailer Product Group Id Deli…" at bounding box center [210, 383] width 333 height 368
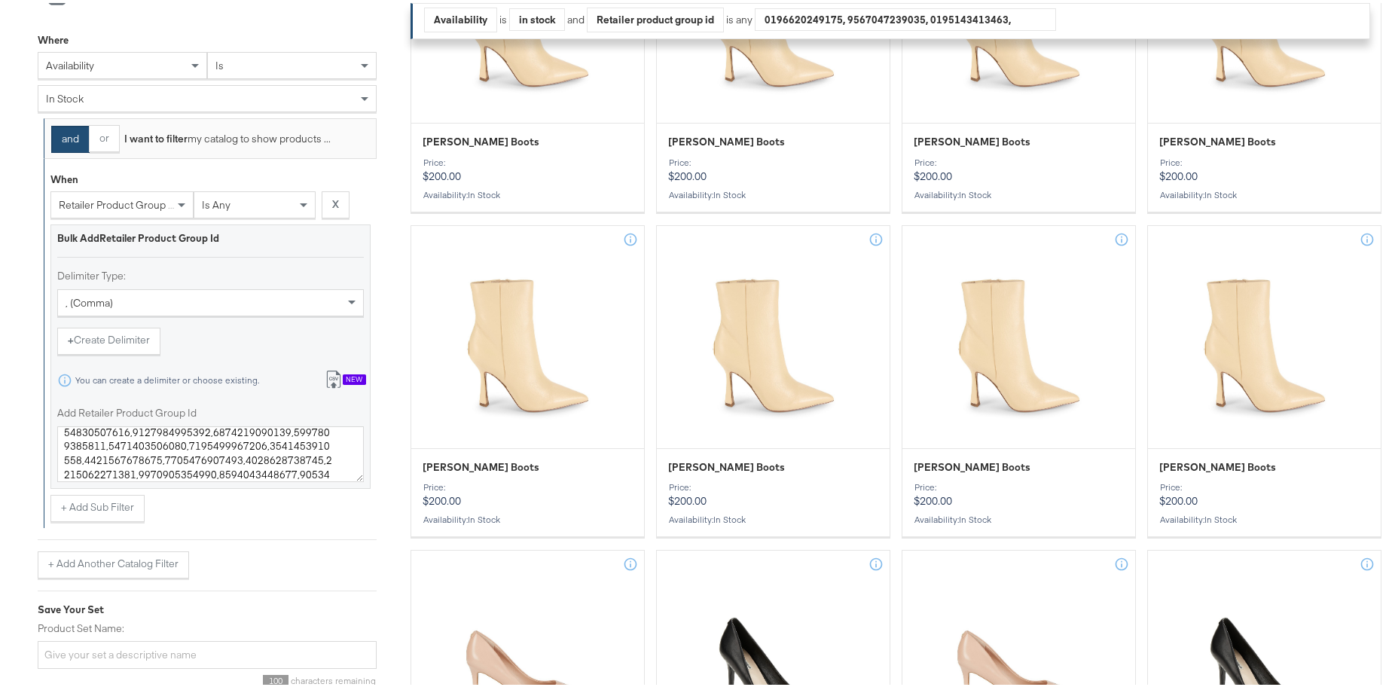
scroll to position [524, 0]
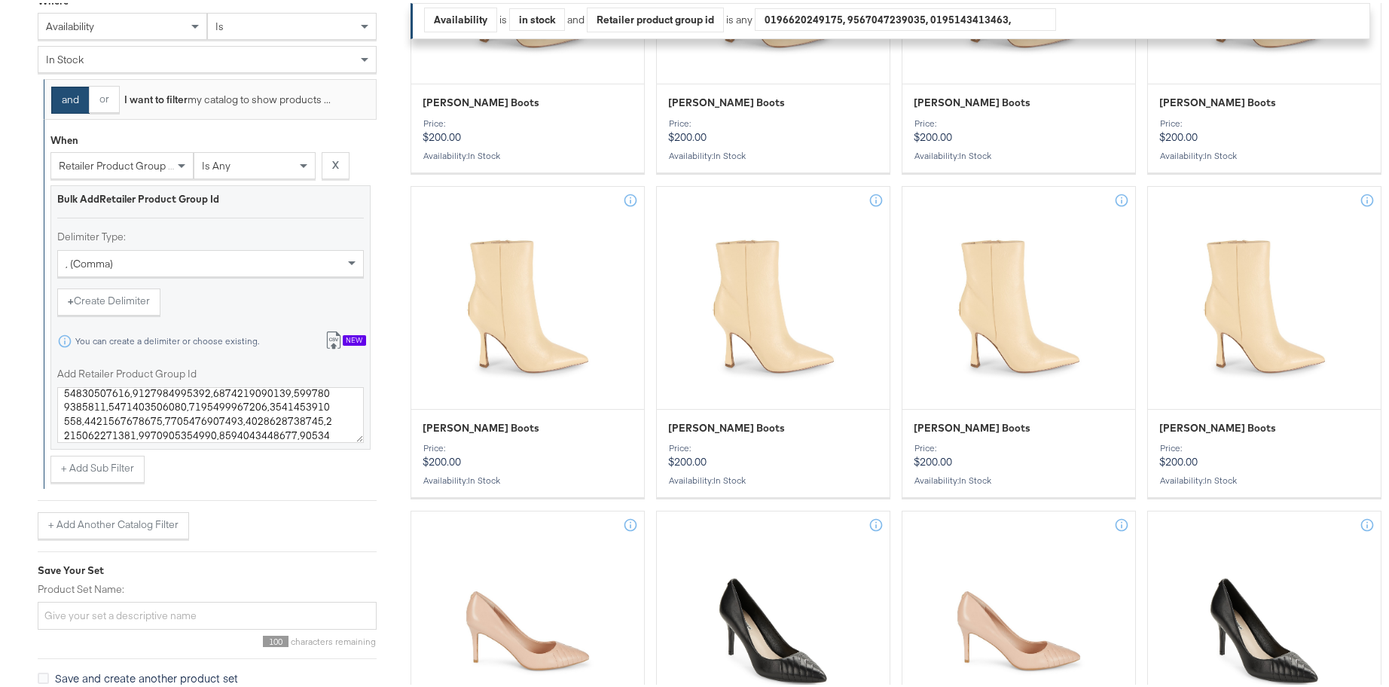
click at [125, 629] on div "100 characters remaining" at bounding box center [207, 635] width 339 height 17
click at [132, 609] on input "Product Set Name:" at bounding box center [207, 613] width 339 height 28
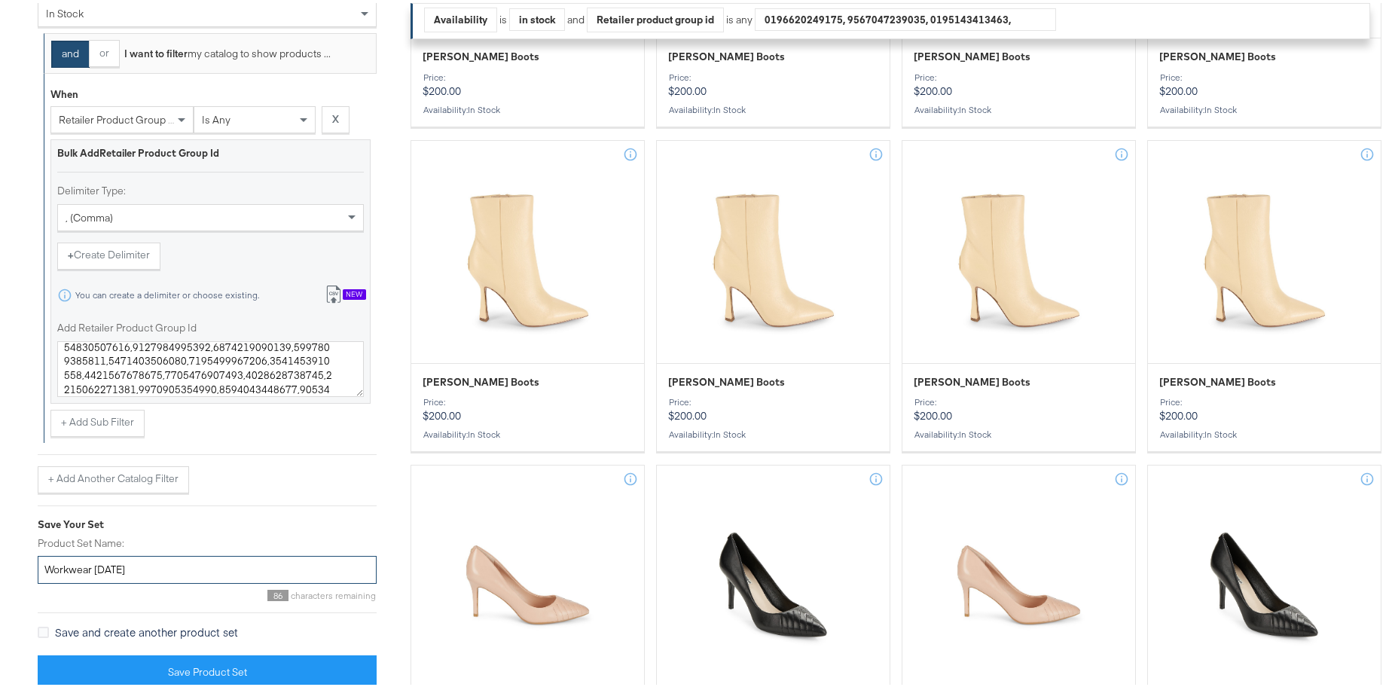
scroll to position [593, 0]
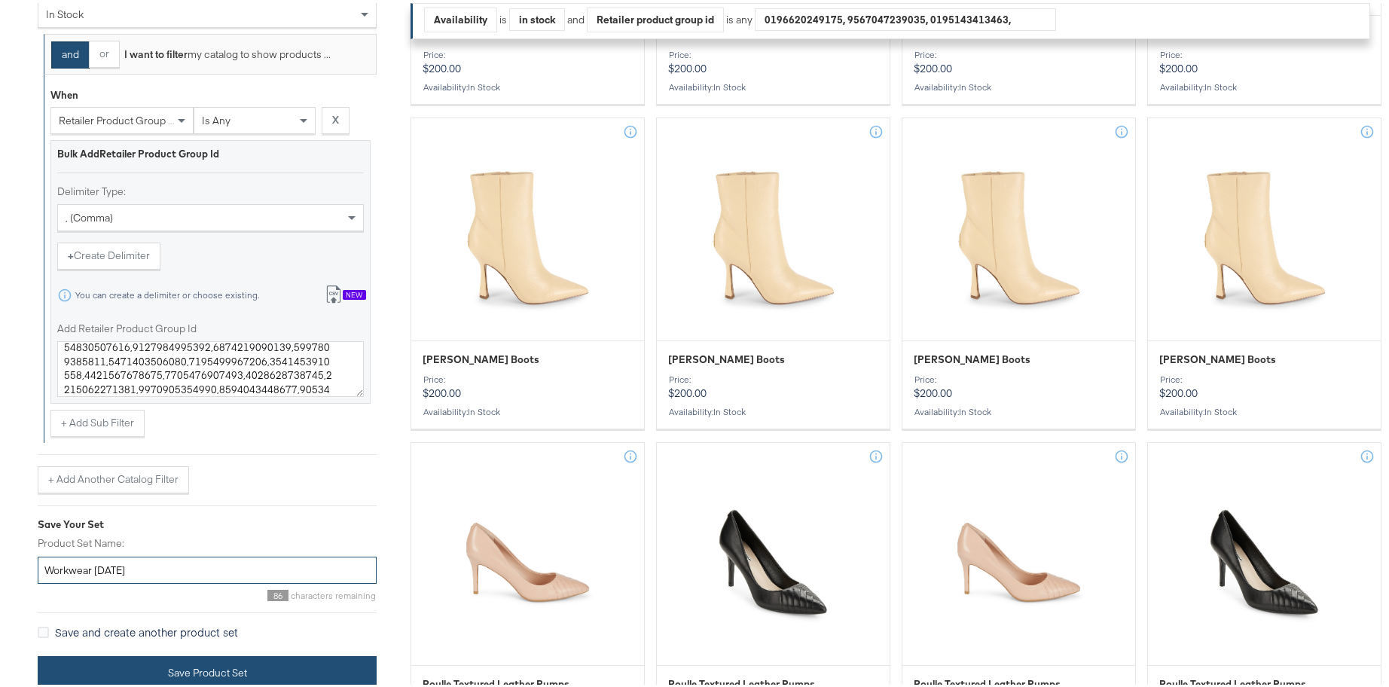
type input "Workwear [DATE]"
click at [185, 662] on button "Save Product Set" at bounding box center [207, 670] width 339 height 34
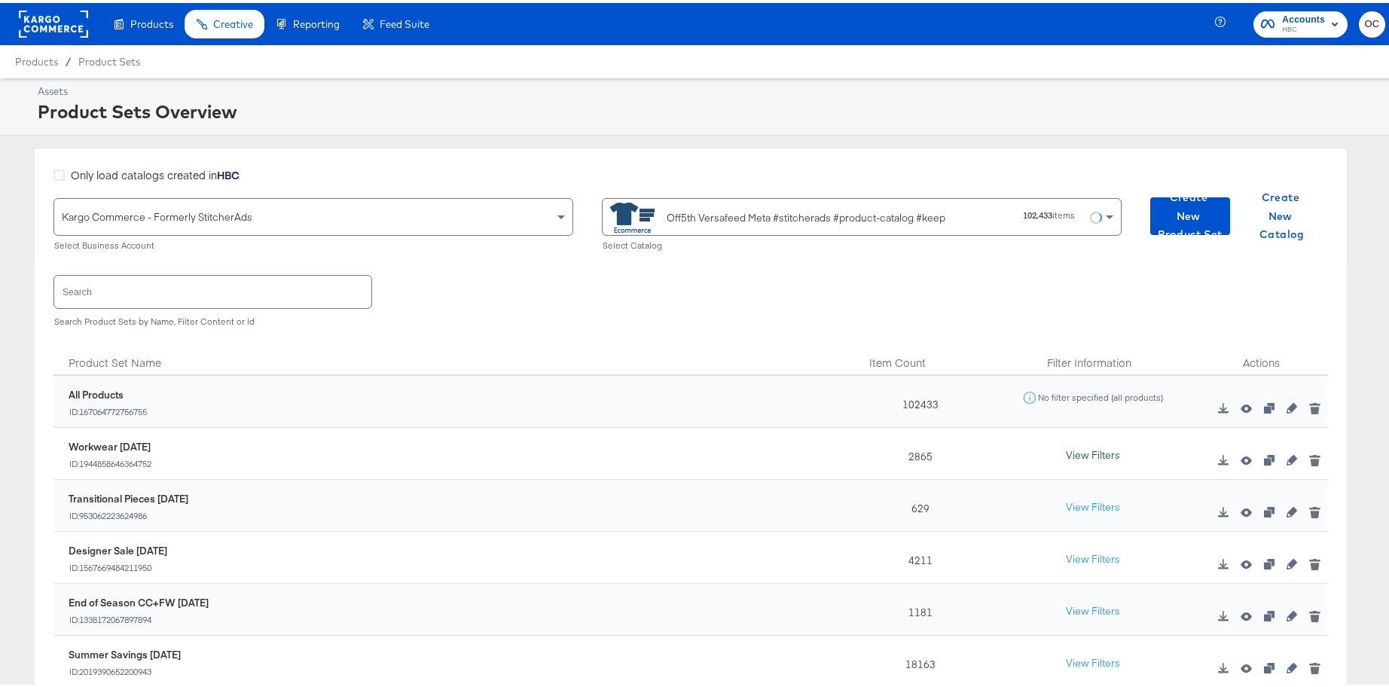
click at [1072, 450] on button "View Filters" at bounding box center [1092, 452] width 75 height 27
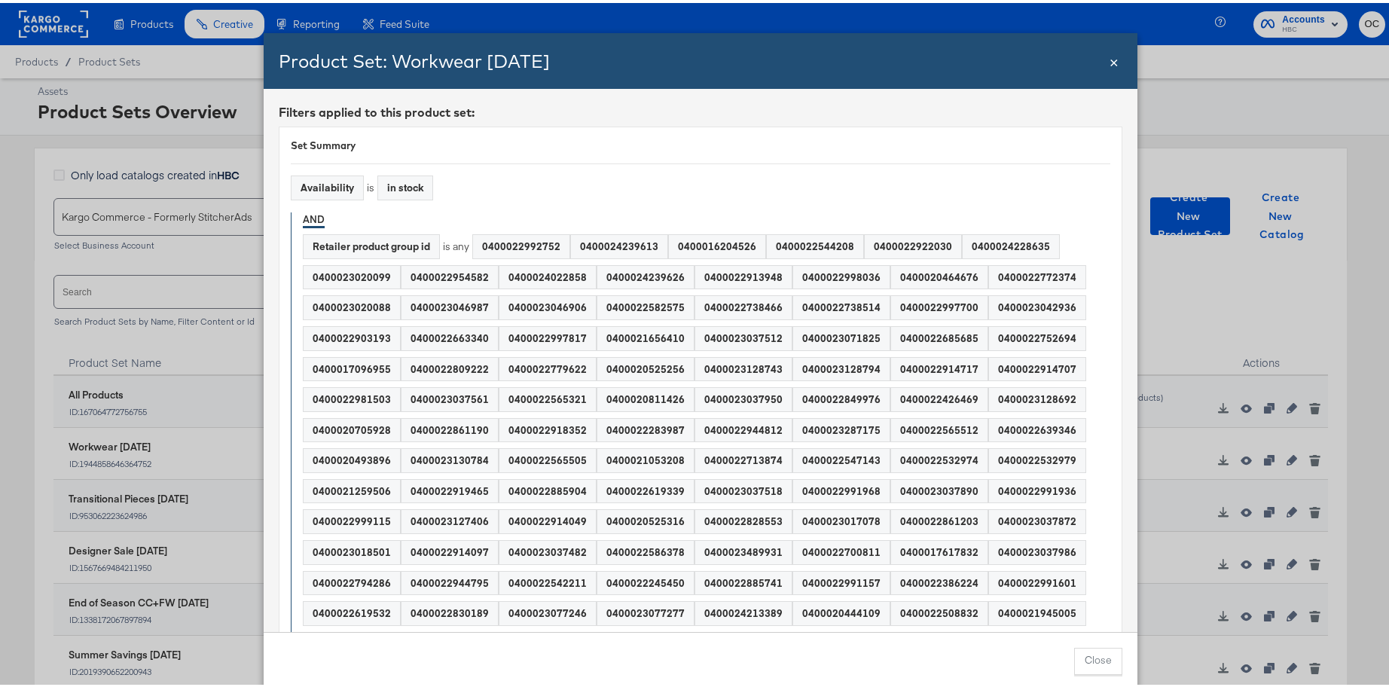
scroll to position [344, 0]
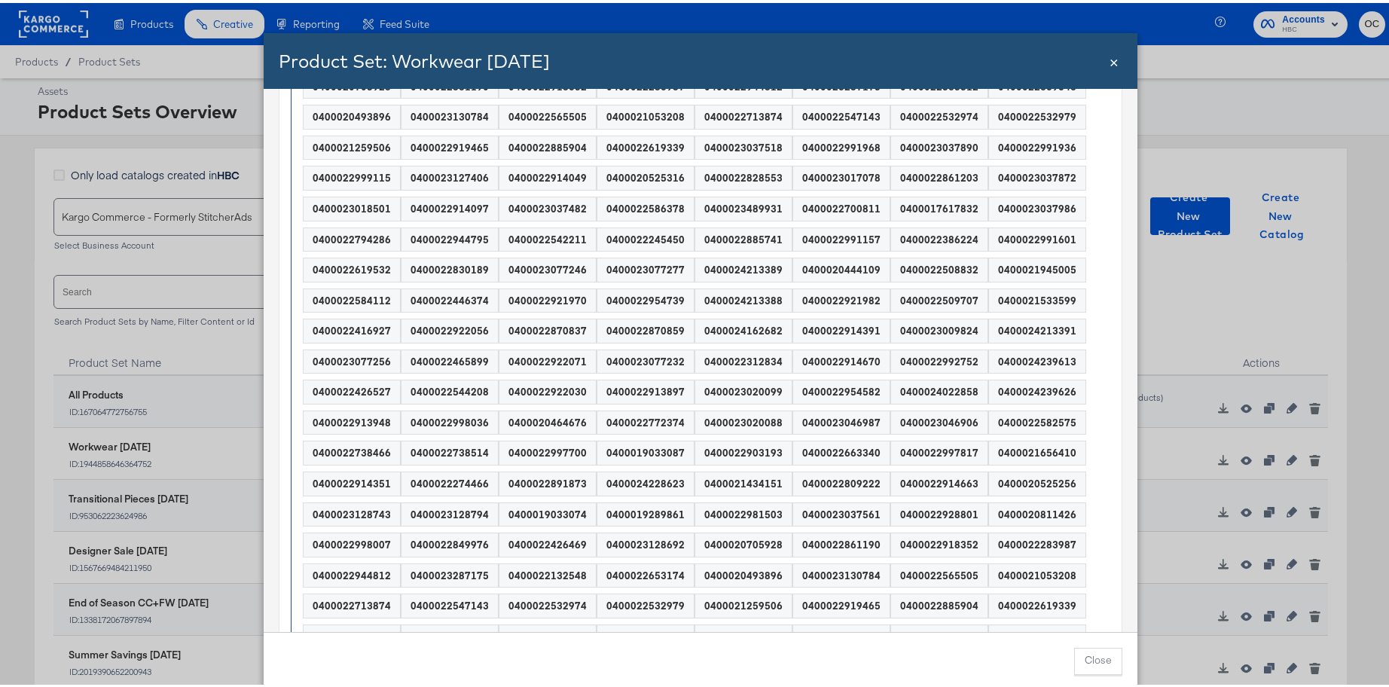
click at [1110, 59] on span "×" at bounding box center [1114, 57] width 9 height 20
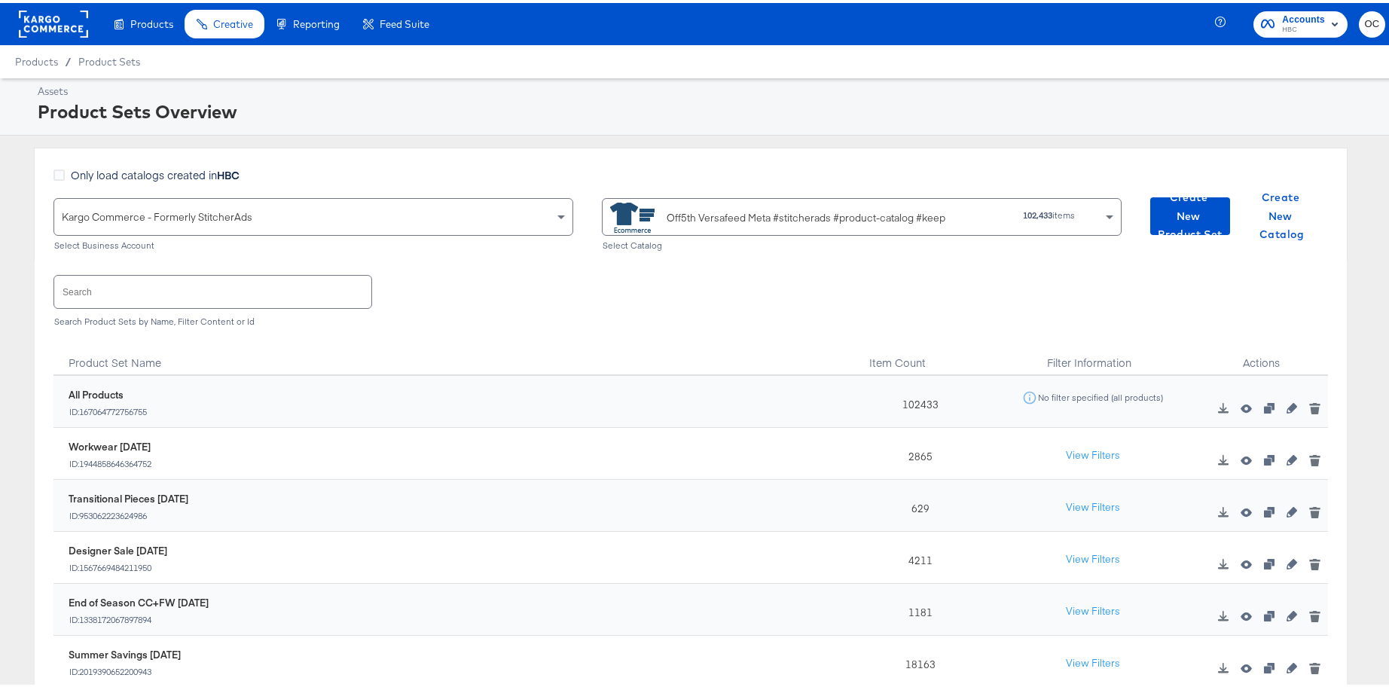
drag, startPoint x: 257, startPoint y: 280, endPoint x: 244, endPoint y: 285, distance: 13.6
click at [252, 282] on input "text" at bounding box center [212, 289] width 317 height 32
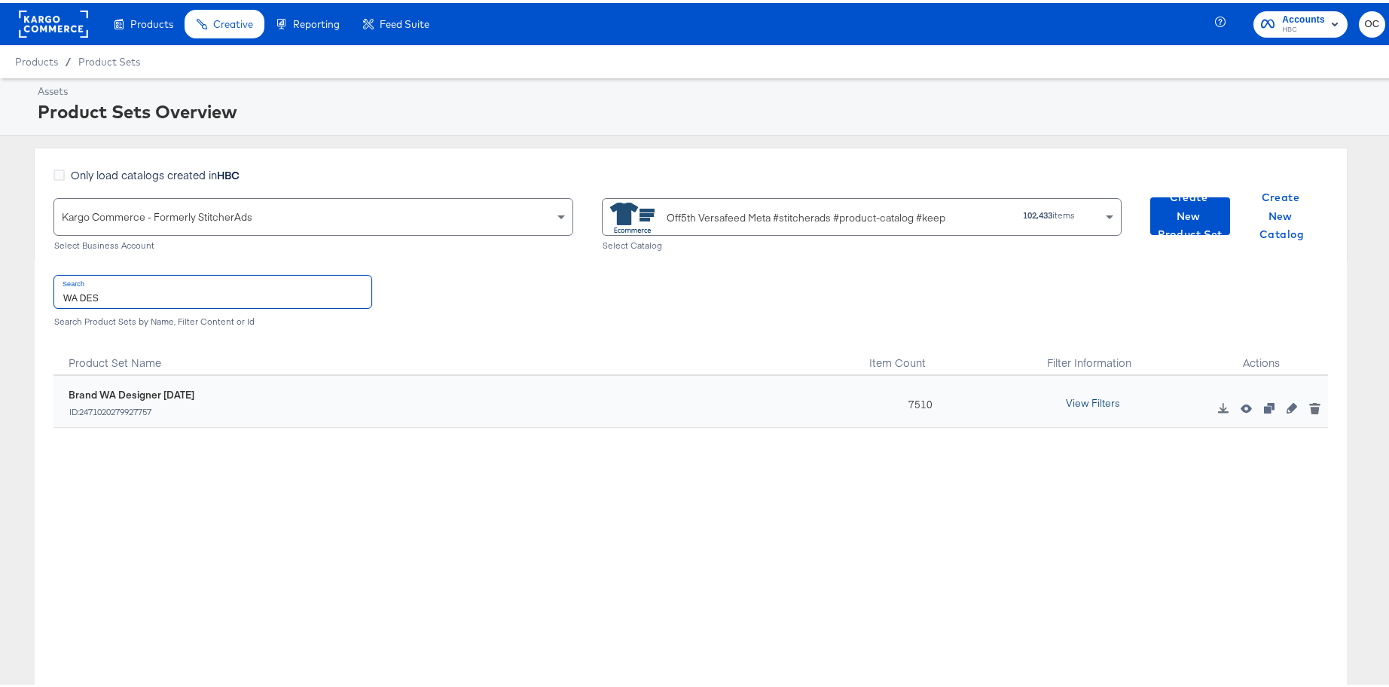
type input "WA DES"
click at [1093, 402] on button "View Filters" at bounding box center [1092, 400] width 75 height 27
